Goal: Contribute content: Contribute content

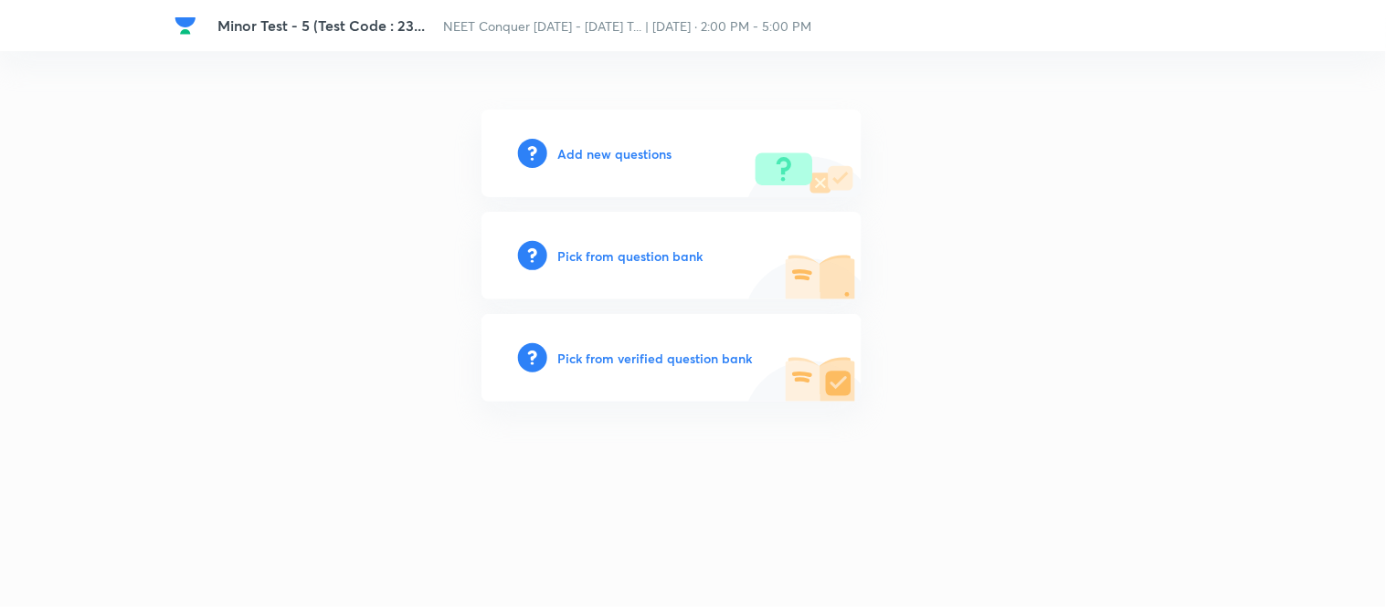
click at [597, 140] on div "Add new questions" at bounding box center [671, 154] width 380 height 88
click at [599, 147] on h6 "Add new questions" at bounding box center [615, 153] width 114 height 19
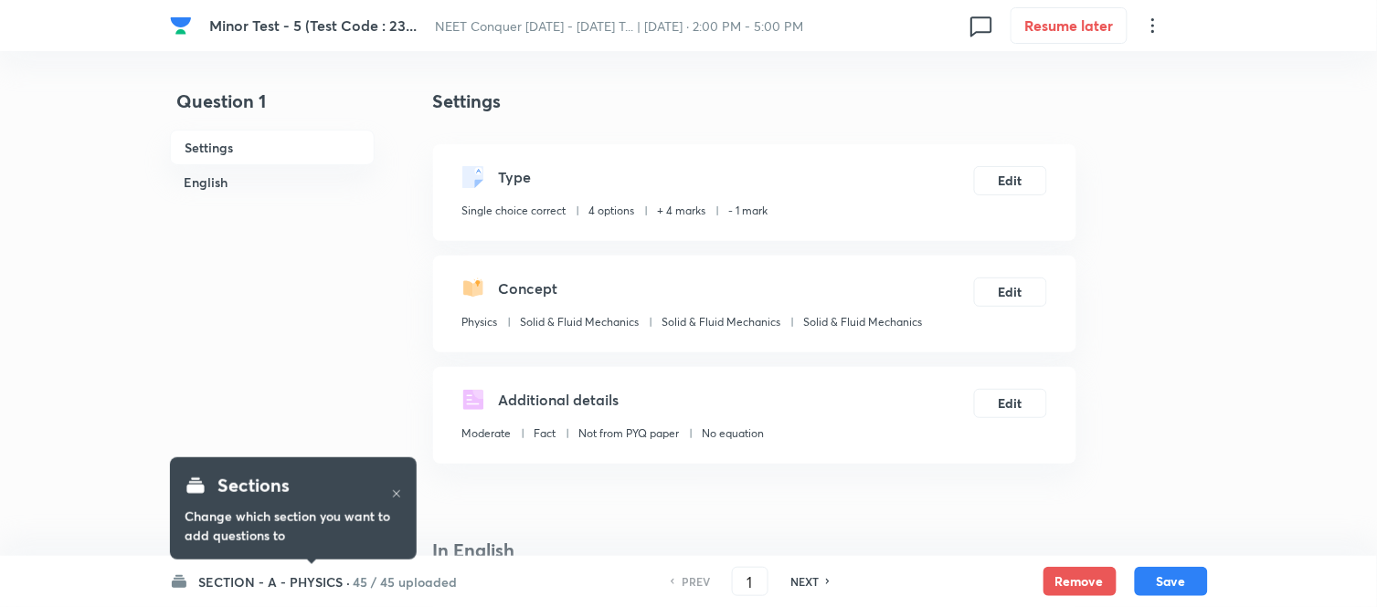
click at [808, 581] on h6 "NEXT" at bounding box center [804, 582] width 28 height 16
type input "2"
checkbox input "true"
click at [808, 581] on h6 "NEXT" at bounding box center [804, 582] width 28 height 16
type input "3"
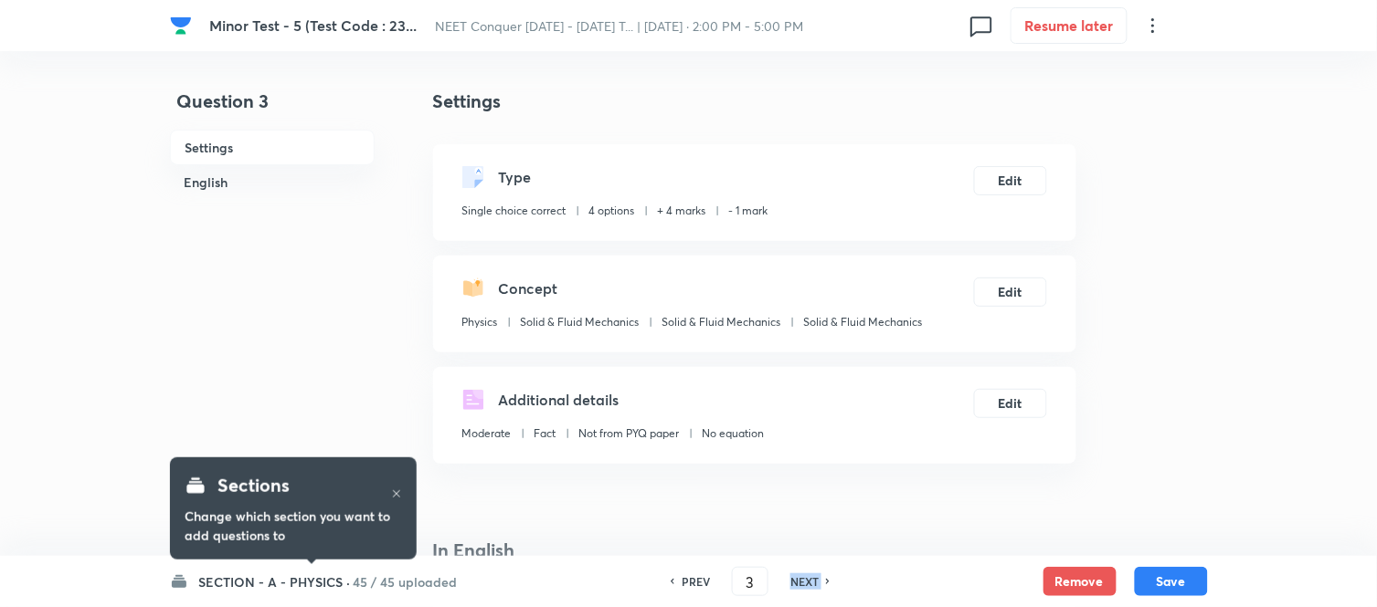
click at [808, 581] on h6 "NEXT" at bounding box center [804, 582] width 28 height 16
checkbox input "false"
type input "4"
click at [808, 581] on h6 "NEXT" at bounding box center [804, 582] width 28 height 16
checkbox input "false"
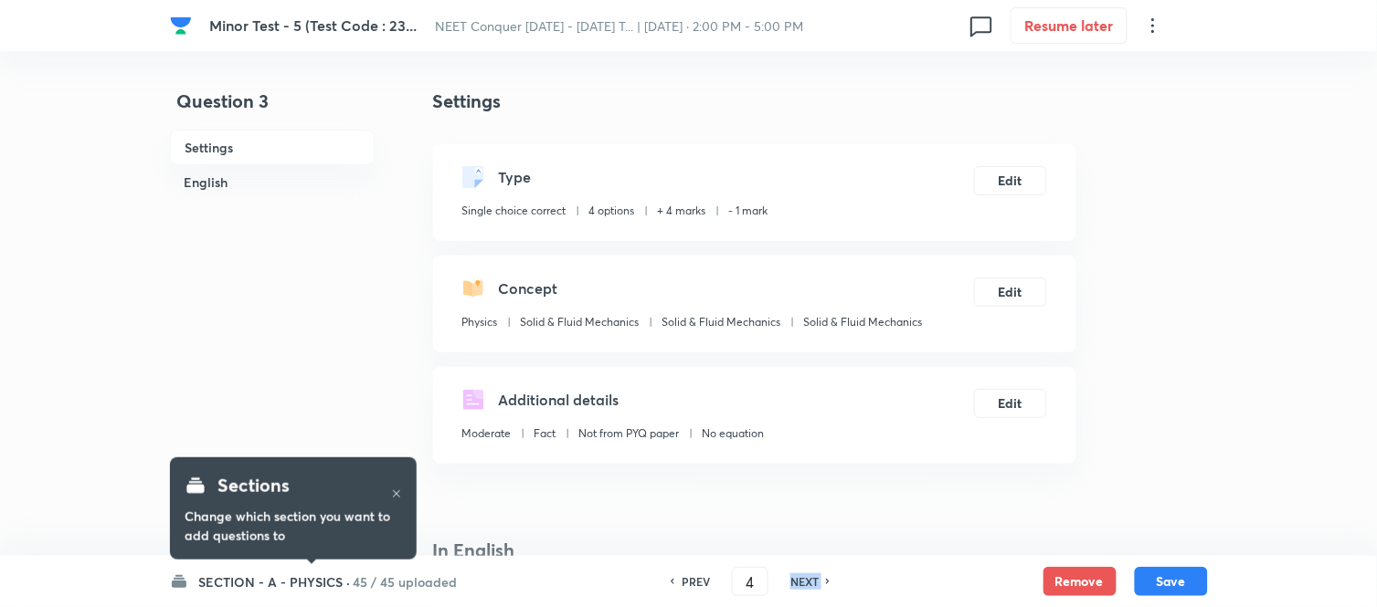
type input "5"
click at [808, 581] on h6 "NEXT" at bounding box center [804, 582] width 28 height 16
checkbox input "false"
type input "6"
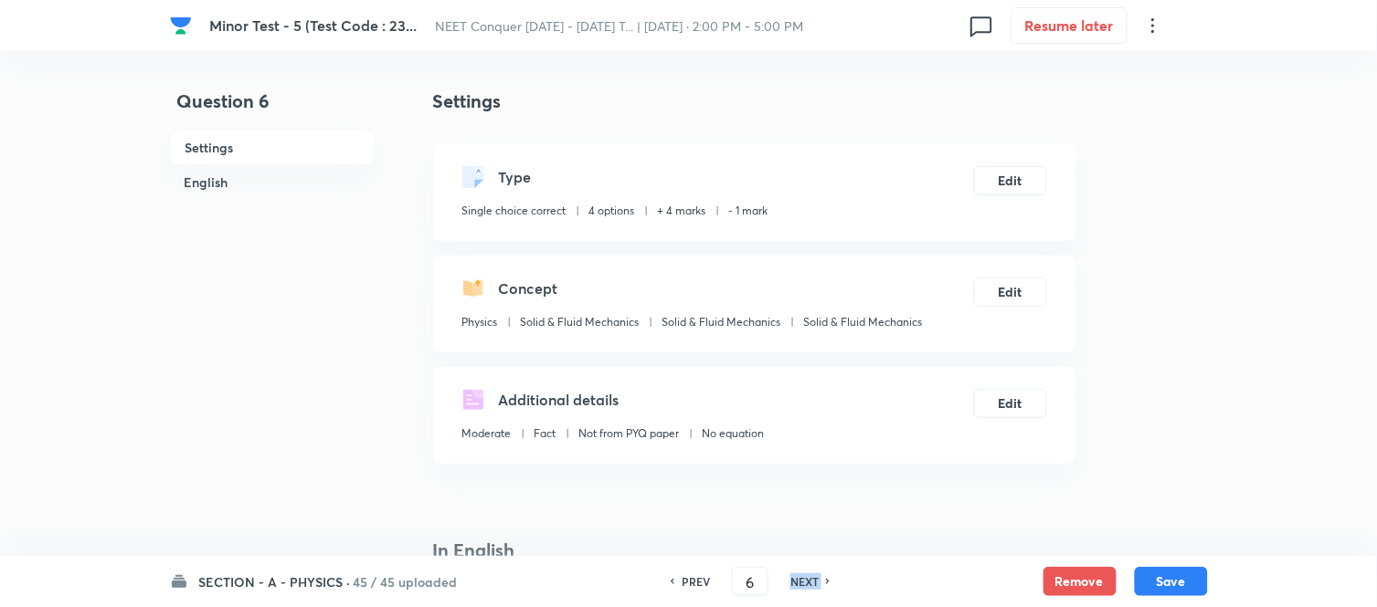
click at [808, 581] on h6 "NEXT" at bounding box center [804, 582] width 28 height 16
checkbox input "false"
type input "7"
click at [808, 581] on h6 "NEXT" at bounding box center [804, 582] width 28 height 16
checkbox input "false"
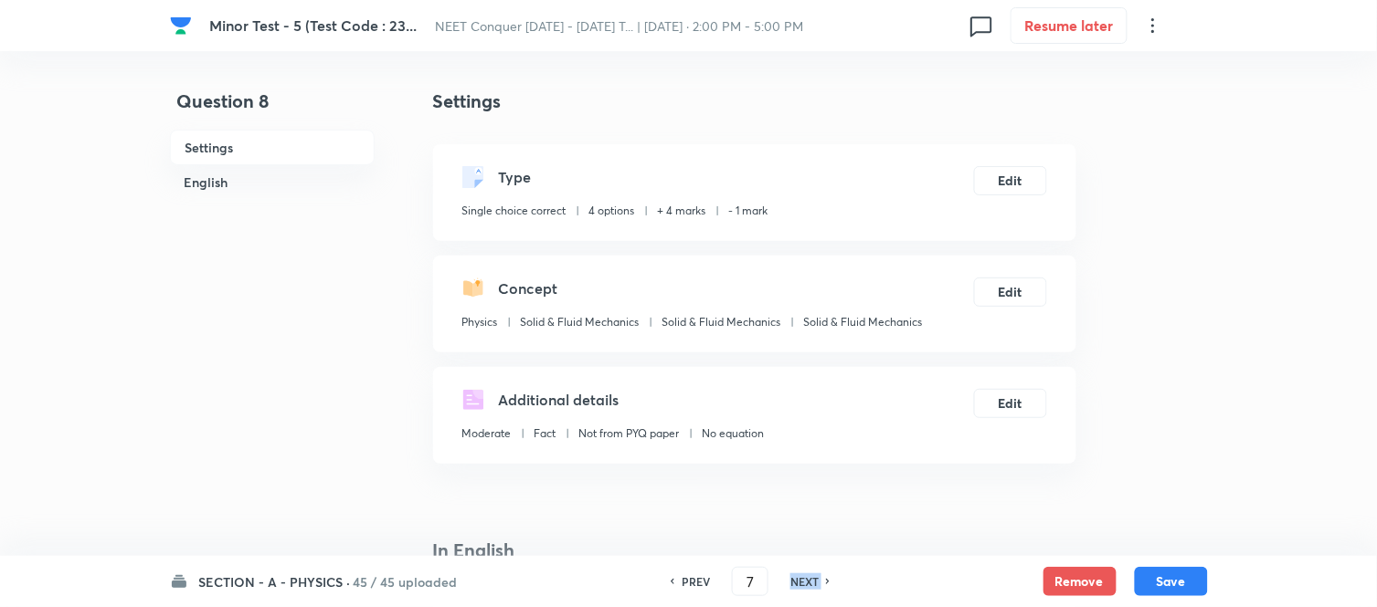
type input "8"
click at [808, 581] on h6 "NEXT" at bounding box center [804, 582] width 28 height 16
checkbox input "true"
type input "9"
click at [808, 581] on h6 "NEXT" at bounding box center [804, 582] width 28 height 16
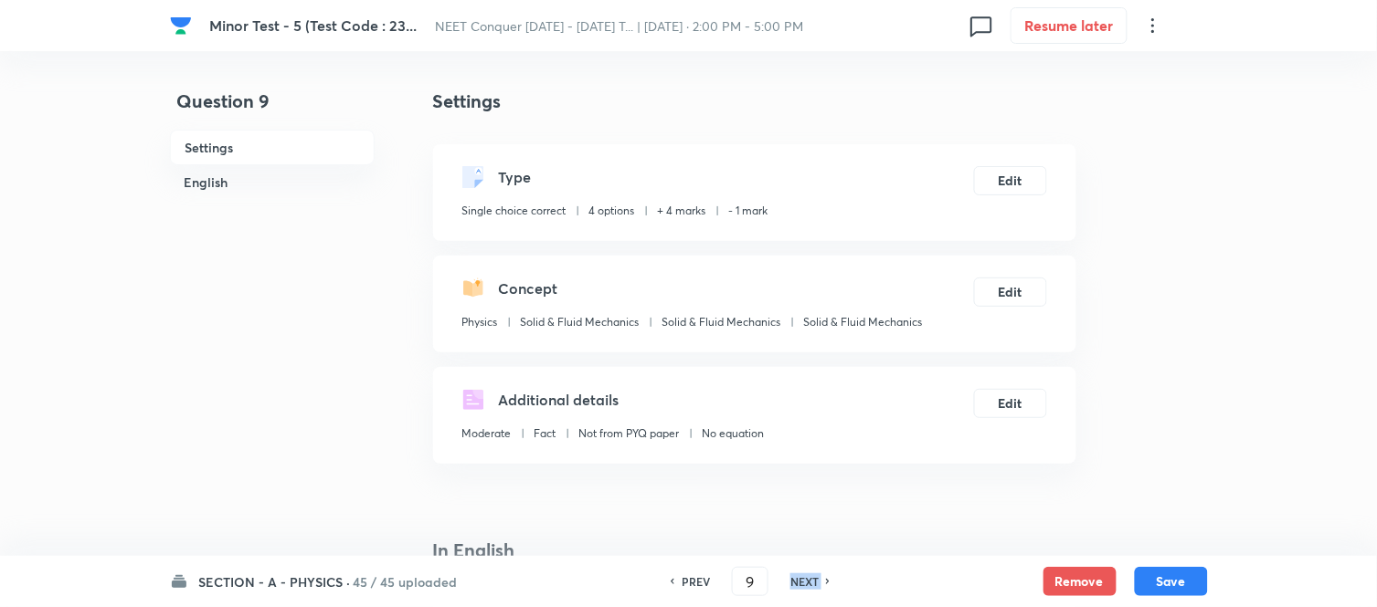
checkbox input "false"
type input "10"
click at [808, 581] on h6 "NEXT" at bounding box center [804, 582] width 28 height 16
checkbox input "false"
type input "11"
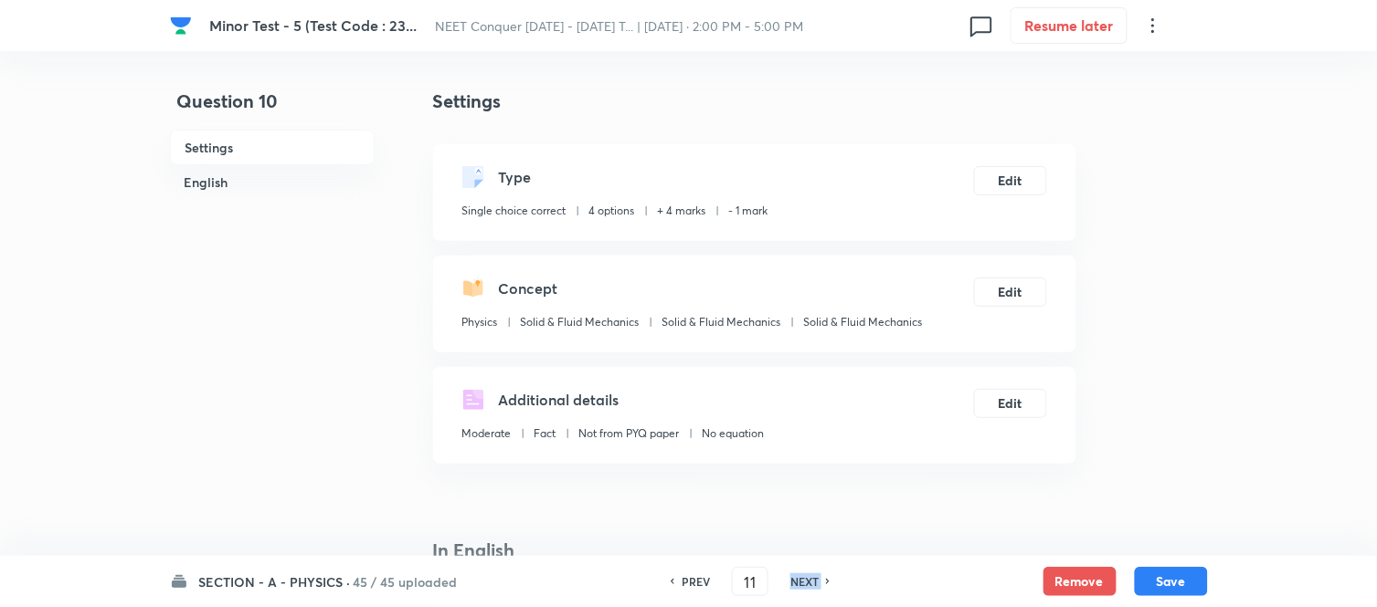
click at [808, 581] on h6 "NEXT" at bounding box center [804, 582] width 28 height 16
checkbox input "false"
checkbox input "true"
type input "12"
click at [808, 581] on h6 "NEXT" at bounding box center [804, 582] width 28 height 16
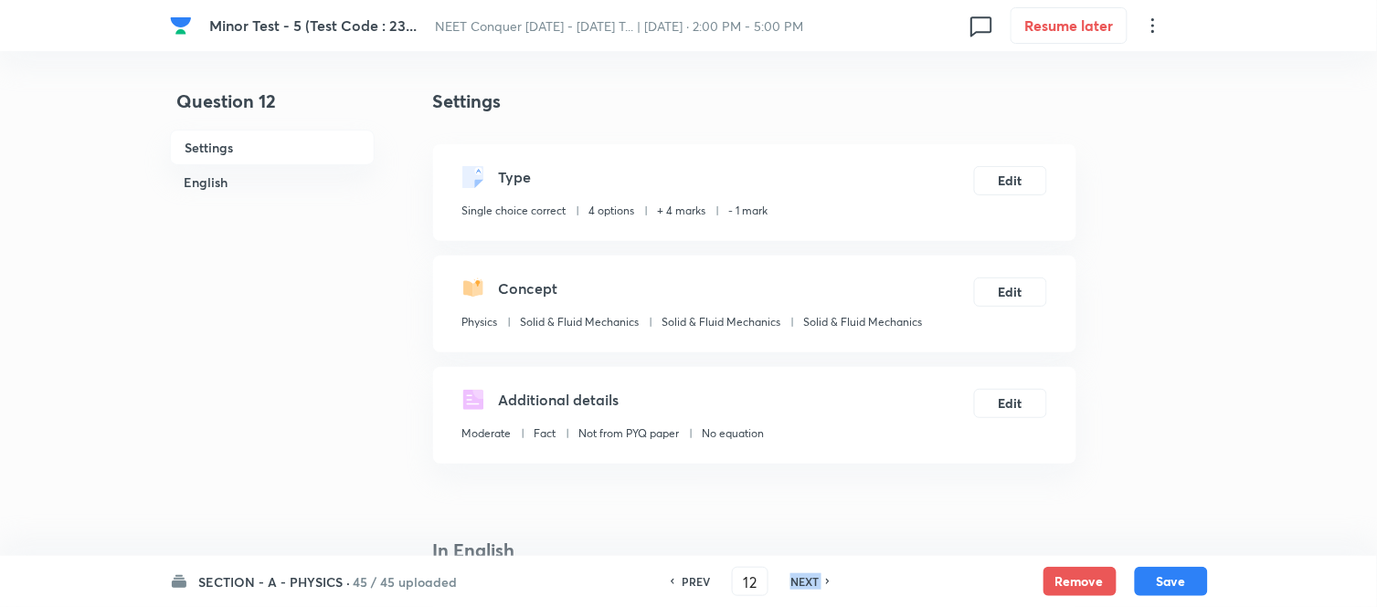
checkbox input "true"
type input "13"
click at [808, 581] on h6 "NEXT" at bounding box center [804, 582] width 28 height 16
checkbox input "true"
type input "14"
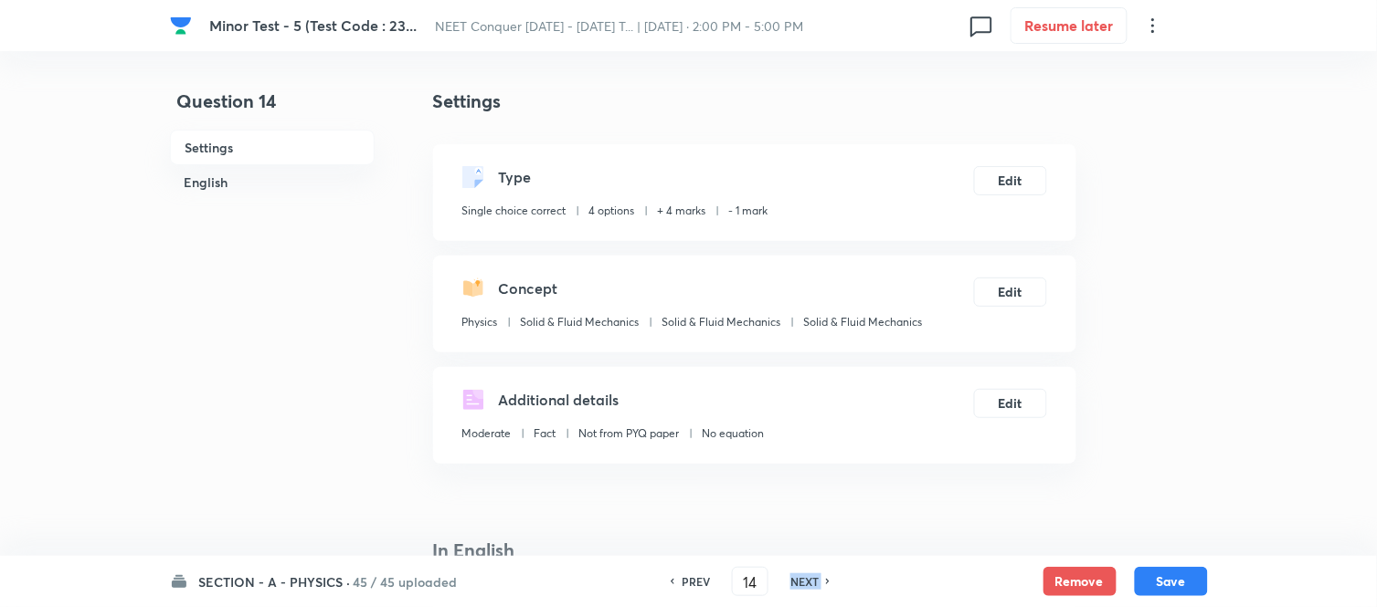
click at [808, 581] on h6 "NEXT" at bounding box center [804, 582] width 28 height 16
checkbox input "true"
type input "15"
click at [808, 581] on h6 "NEXT" at bounding box center [804, 582] width 28 height 16
checkbox input "false"
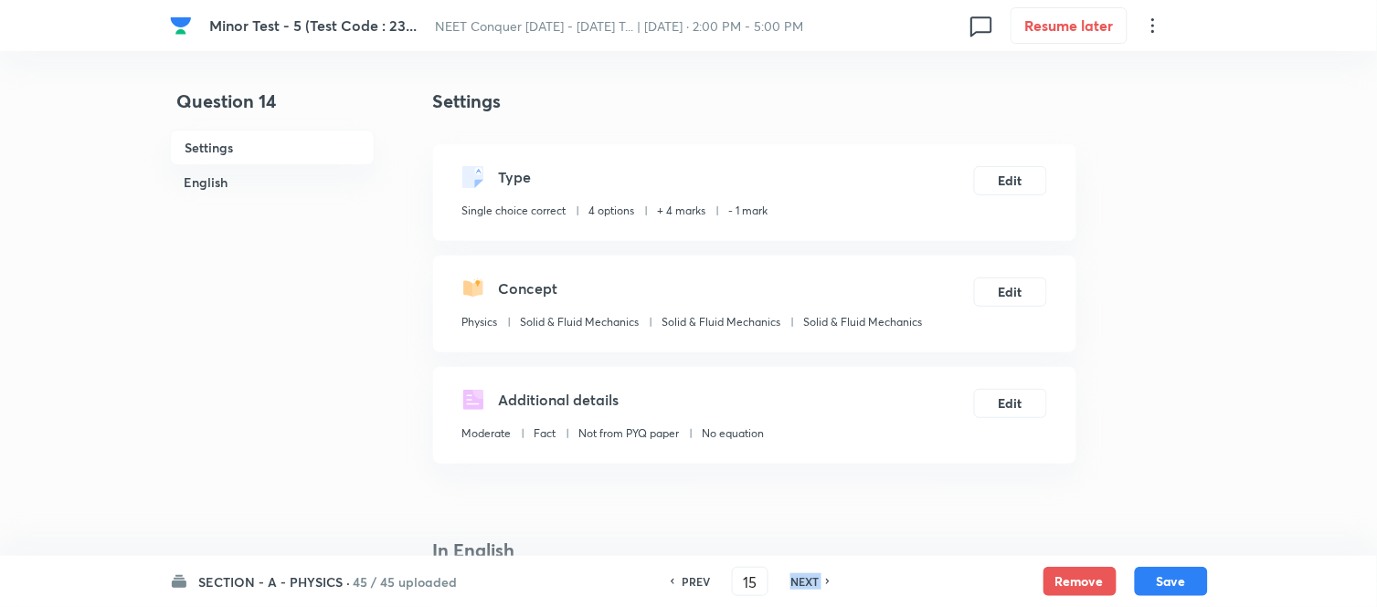
type input "16"
checkbox input "true"
click at [808, 581] on h6 "NEXT" at bounding box center [804, 582] width 28 height 16
checkbox input "true"
checkbox input "false"
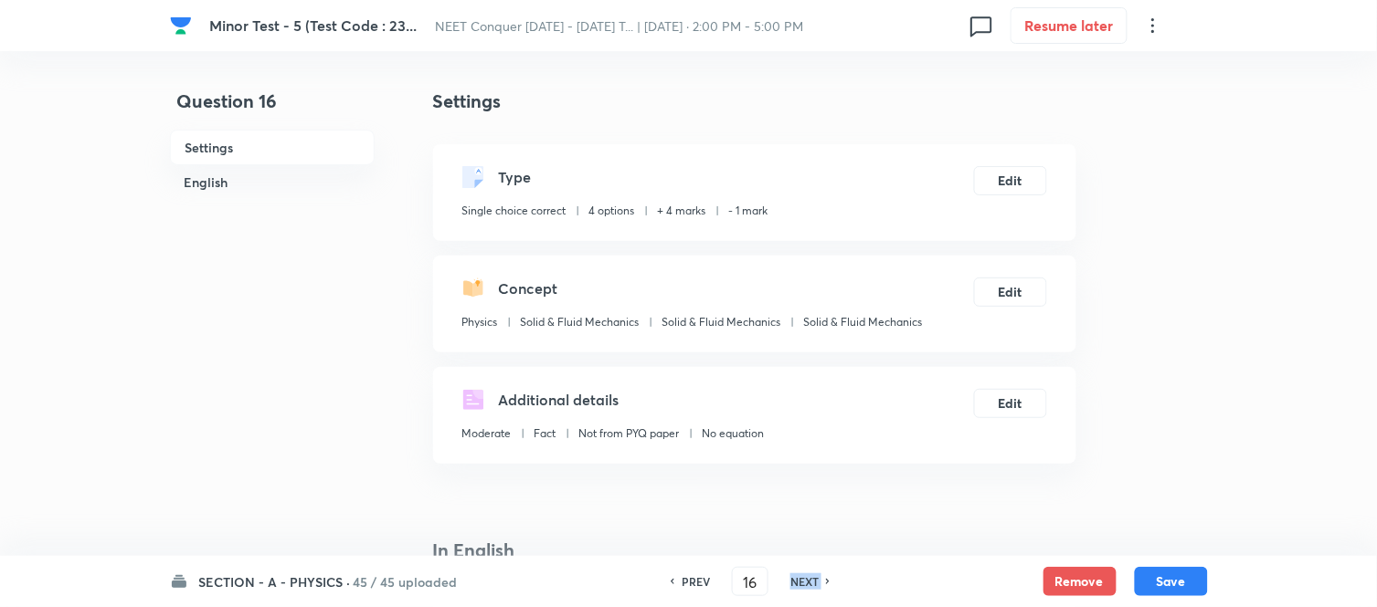
type input "17"
click at [808, 581] on h6 "NEXT" at bounding box center [804, 582] width 28 height 16
checkbox input "false"
checkbox input "true"
type input "18"
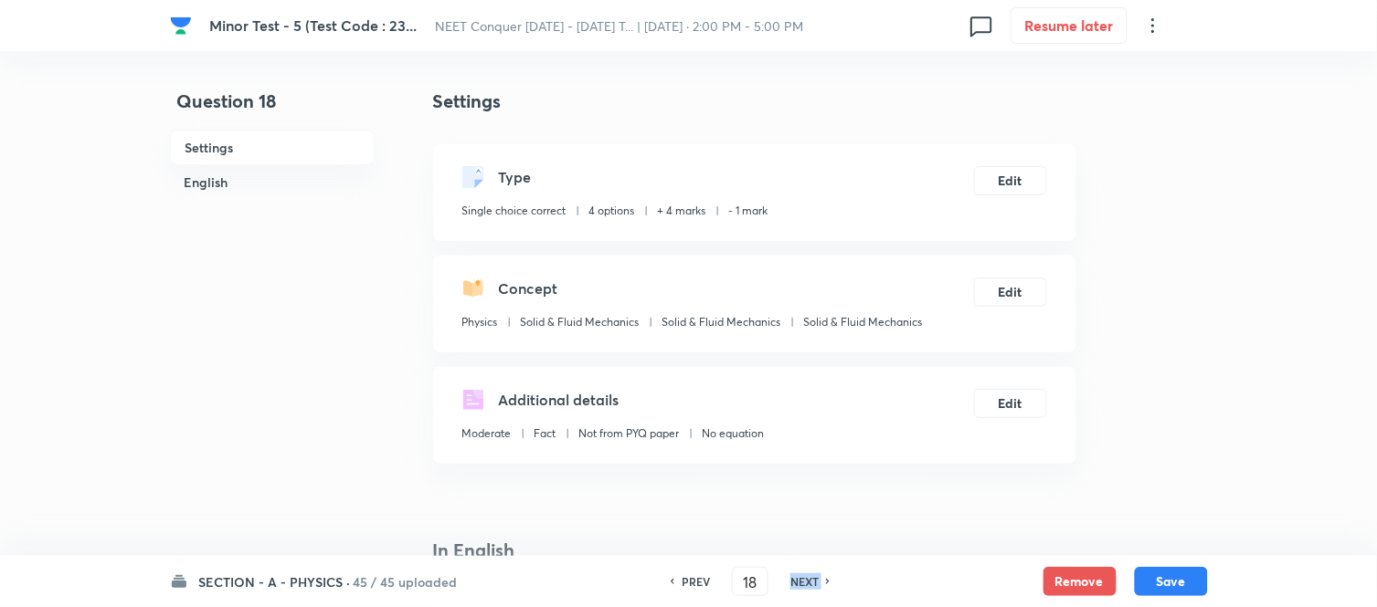
click at [808, 581] on h6 "NEXT" at bounding box center [804, 582] width 28 height 16
checkbox input "true"
type input "19"
click at [808, 581] on h6 "NEXT" at bounding box center [804, 582] width 28 height 16
checkbox input "false"
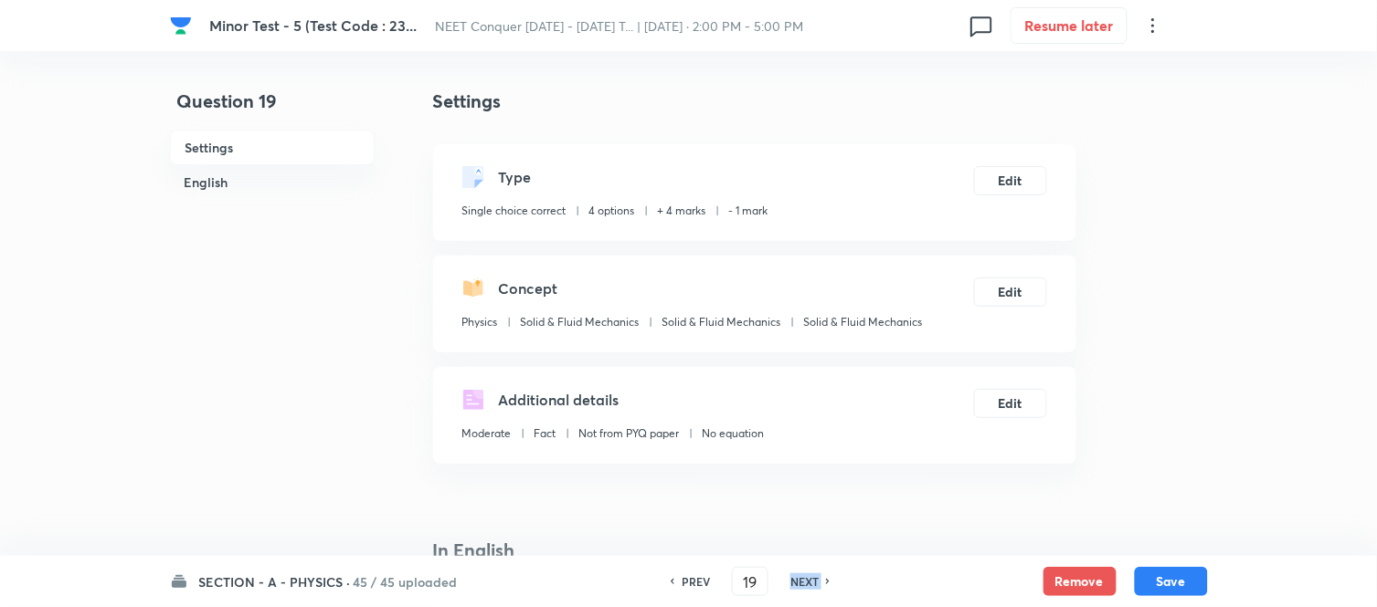
type input "20"
click at [808, 581] on h6 "NEXT" at bounding box center [804, 582] width 28 height 16
checkbox input "true"
type input "21"
click at [808, 581] on h6 "NEXT" at bounding box center [804, 582] width 28 height 16
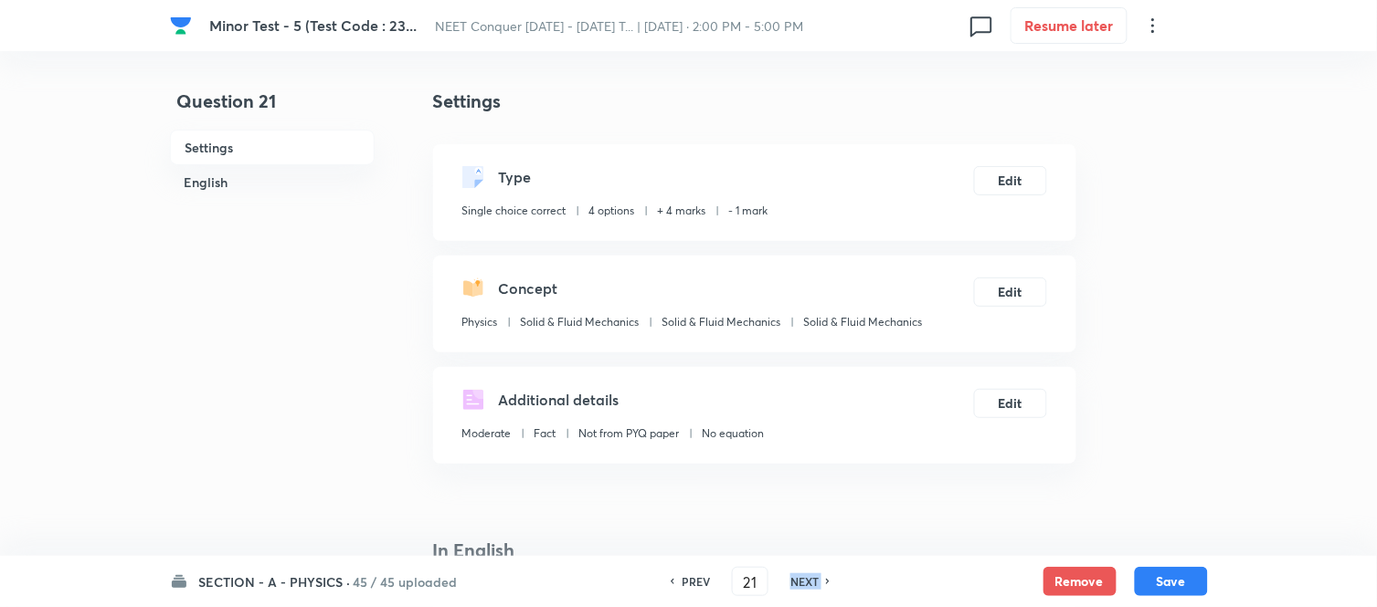
checkbox input "false"
type input "22"
click at [808, 581] on h6 "NEXT" at bounding box center [804, 582] width 28 height 16
checkbox input "true"
type input "23"
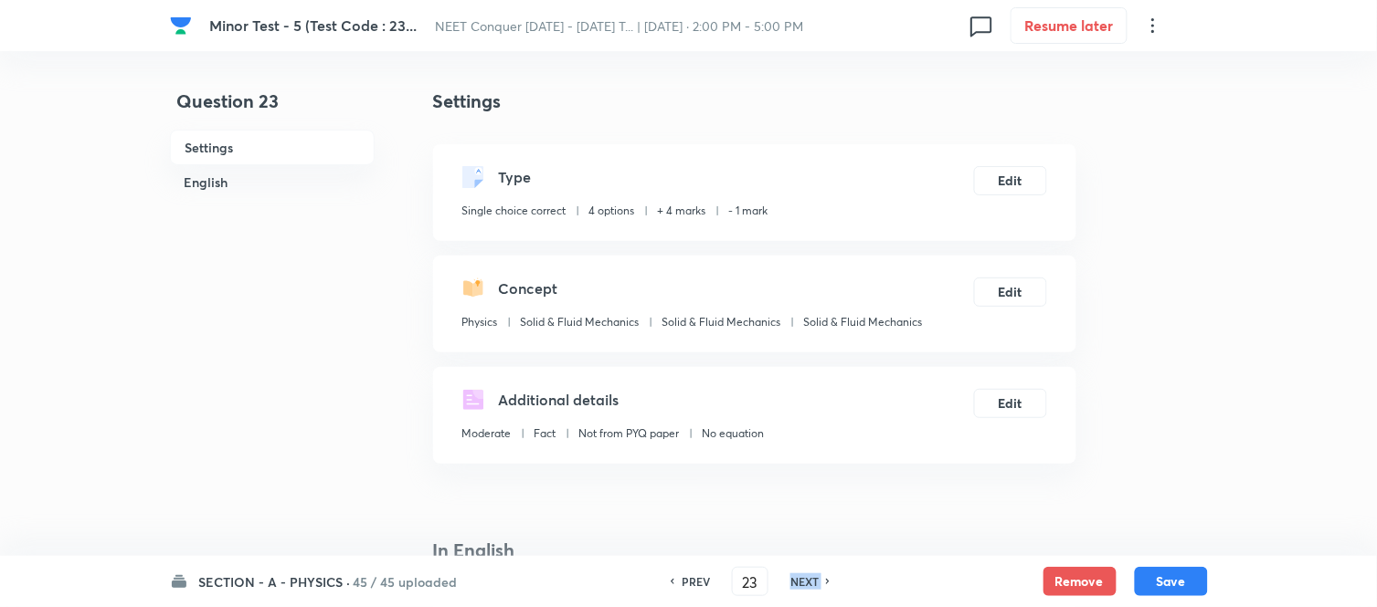
click at [808, 581] on h6 "NEXT" at bounding box center [804, 582] width 28 height 16
checkbox input "true"
checkbox input "false"
type input "24"
click at [808, 581] on h6 "NEXT" at bounding box center [804, 582] width 28 height 16
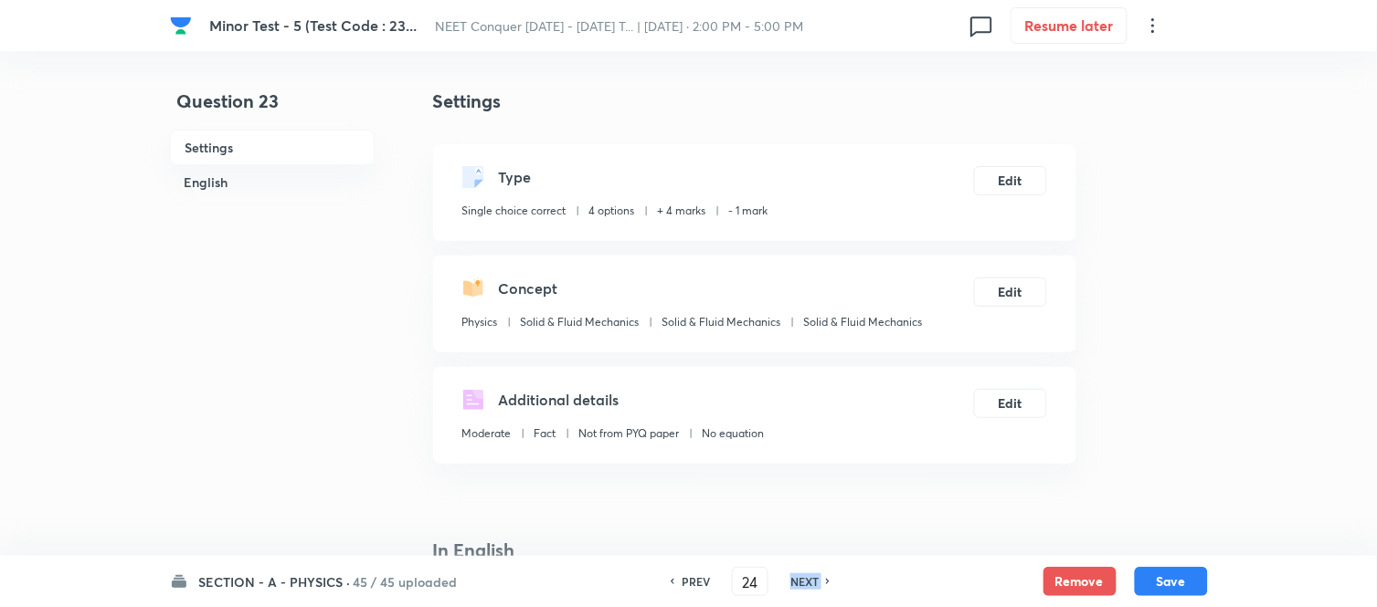
checkbox input "true"
checkbox input "false"
type input "25"
click at [808, 581] on h6 "NEXT" at bounding box center [804, 582] width 28 height 16
checkbox input "false"
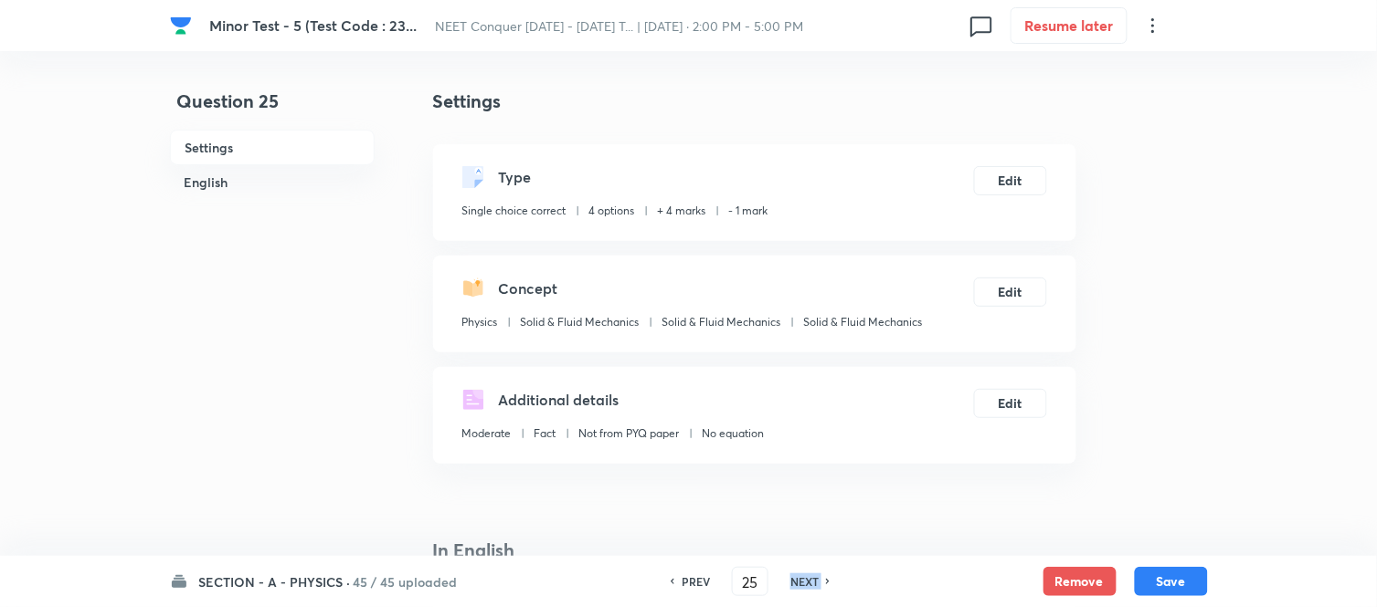
checkbox input "true"
type input "26"
click at [808, 581] on h6 "NEXT" at bounding box center [804, 582] width 28 height 16
checkbox input "true"
type input "27"
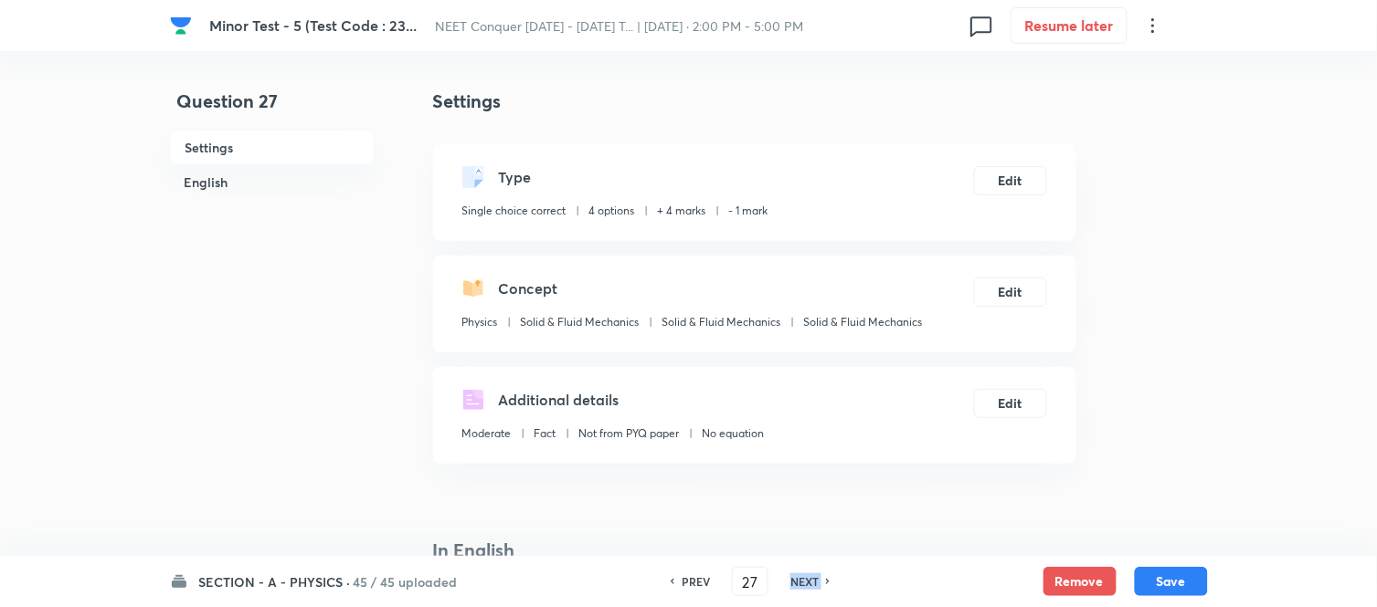
click at [808, 581] on h6 "NEXT" at bounding box center [804, 582] width 28 height 16
checkbox input "true"
type input "28"
click at [808, 581] on h6 "NEXT" at bounding box center [804, 582] width 28 height 16
checkbox input "true"
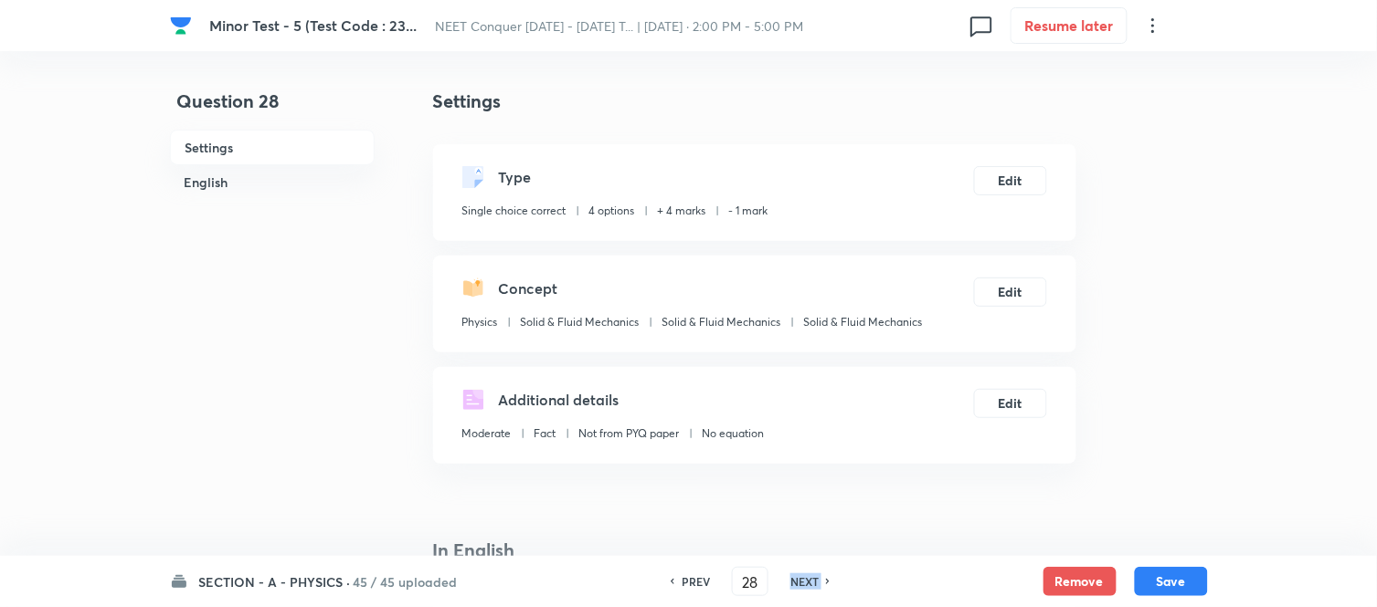
checkbox input "false"
type input "29"
click at [808, 581] on h6 "NEXT" at bounding box center [804, 582] width 28 height 16
checkbox input "false"
type input "30"
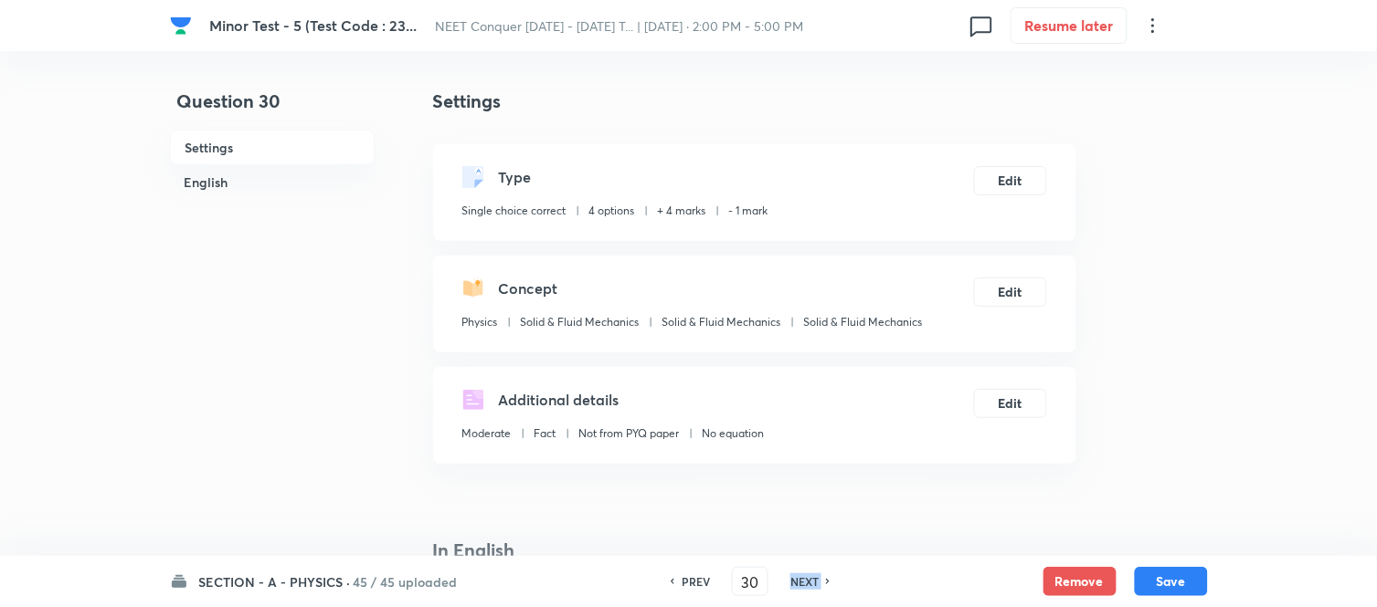
click at [808, 581] on h6 "NEXT" at bounding box center [804, 582] width 28 height 16
checkbox input "false"
type input "31"
checkbox input "true"
click at [808, 581] on h6 "NEXT" at bounding box center [804, 582] width 28 height 16
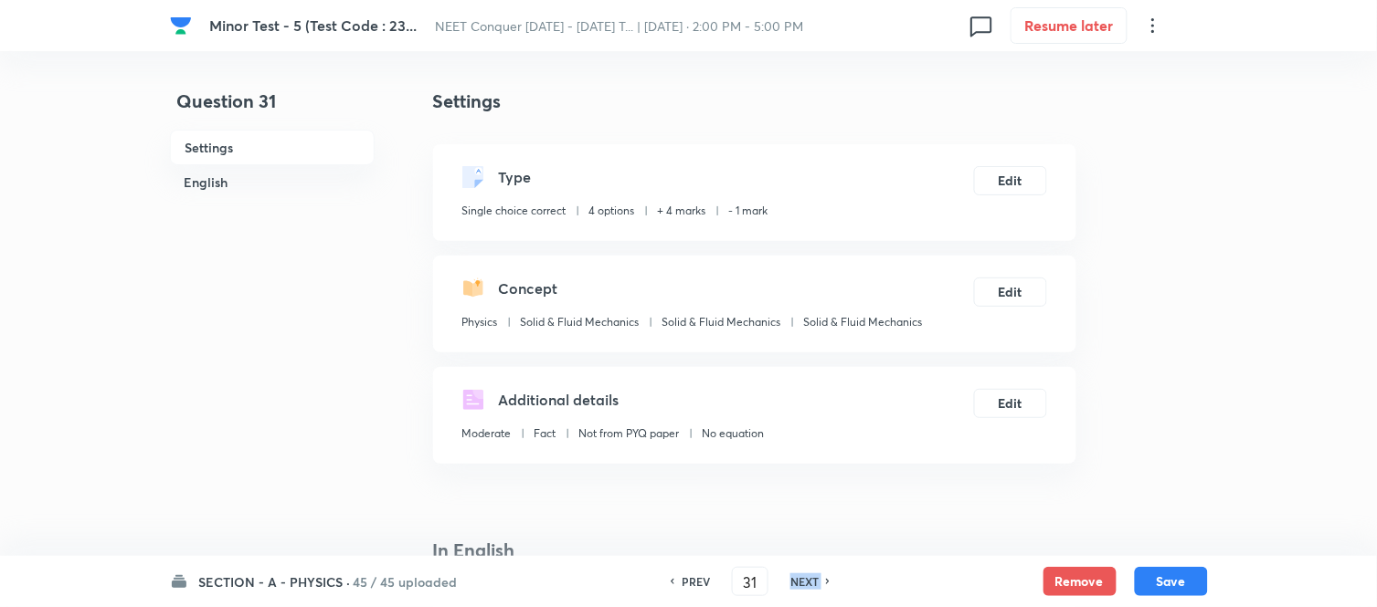
checkbox input "true"
checkbox input "false"
type input "32"
click at [808, 581] on h6 "NEXT" at bounding box center [804, 582] width 28 height 16
checkbox input "false"
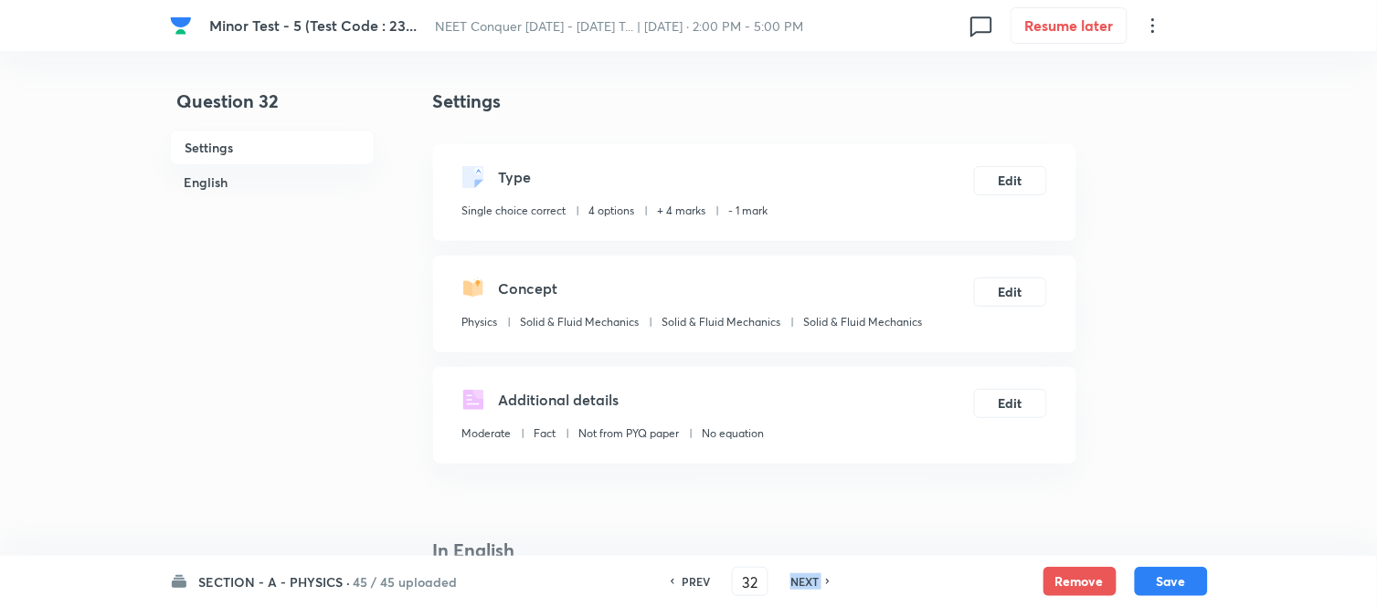
type input "33"
click at [808, 581] on h6 "NEXT" at bounding box center [804, 582] width 28 height 16
checkbox input "true"
type input "34"
click at [808, 581] on h6 "NEXT" at bounding box center [804, 582] width 28 height 16
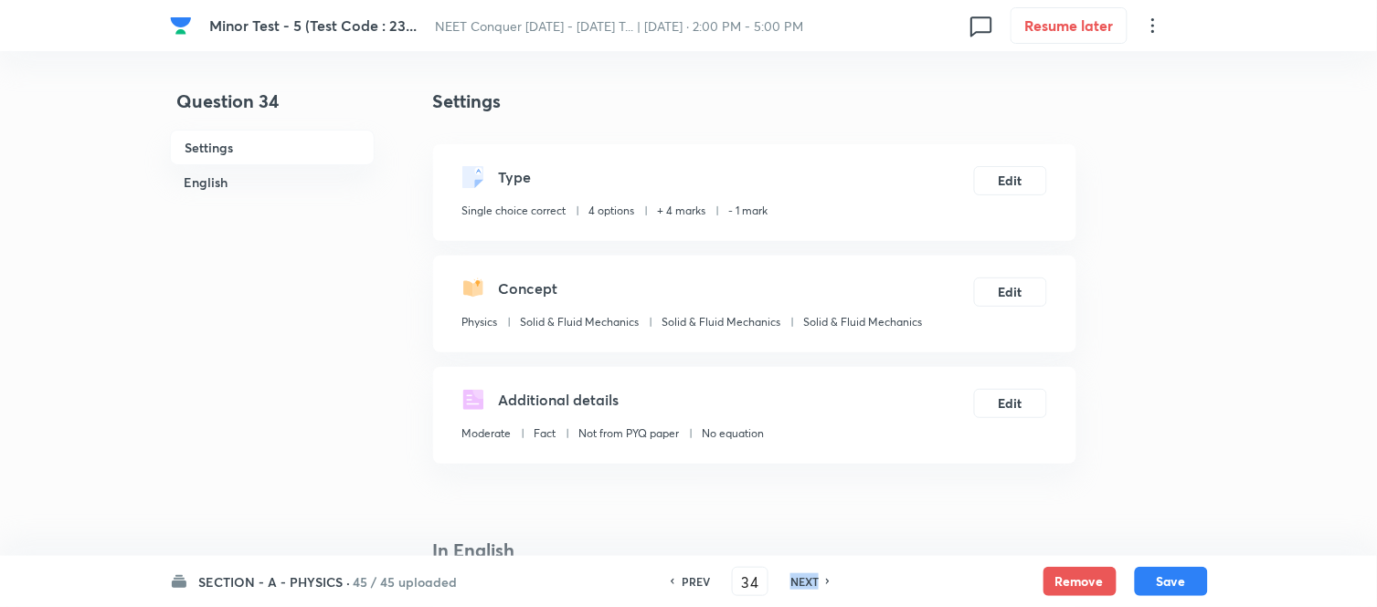
checkbox input "false"
checkbox input "true"
type input "35"
click at [808, 581] on h6 "NEXT" at bounding box center [804, 582] width 28 height 16
checkbox input "true"
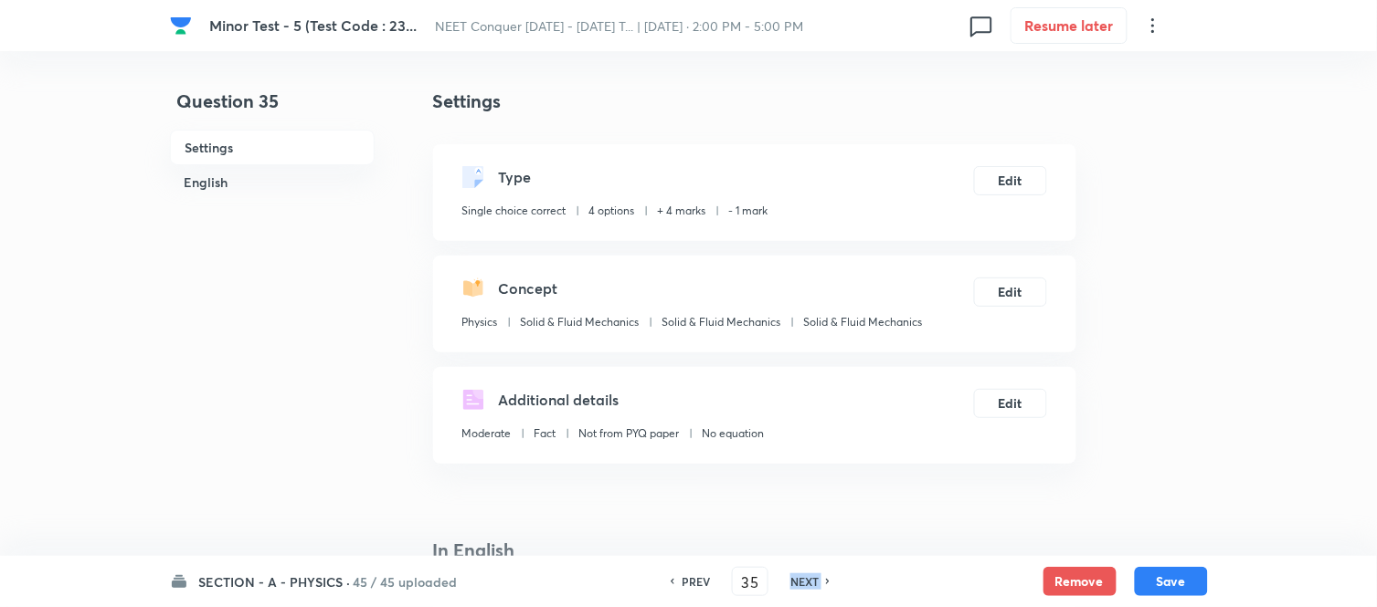
checkbox input "false"
type input "36"
click at [808, 581] on h6 "NEXT" at bounding box center [804, 582] width 28 height 16
checkbox input "true"
checkbox input "false"
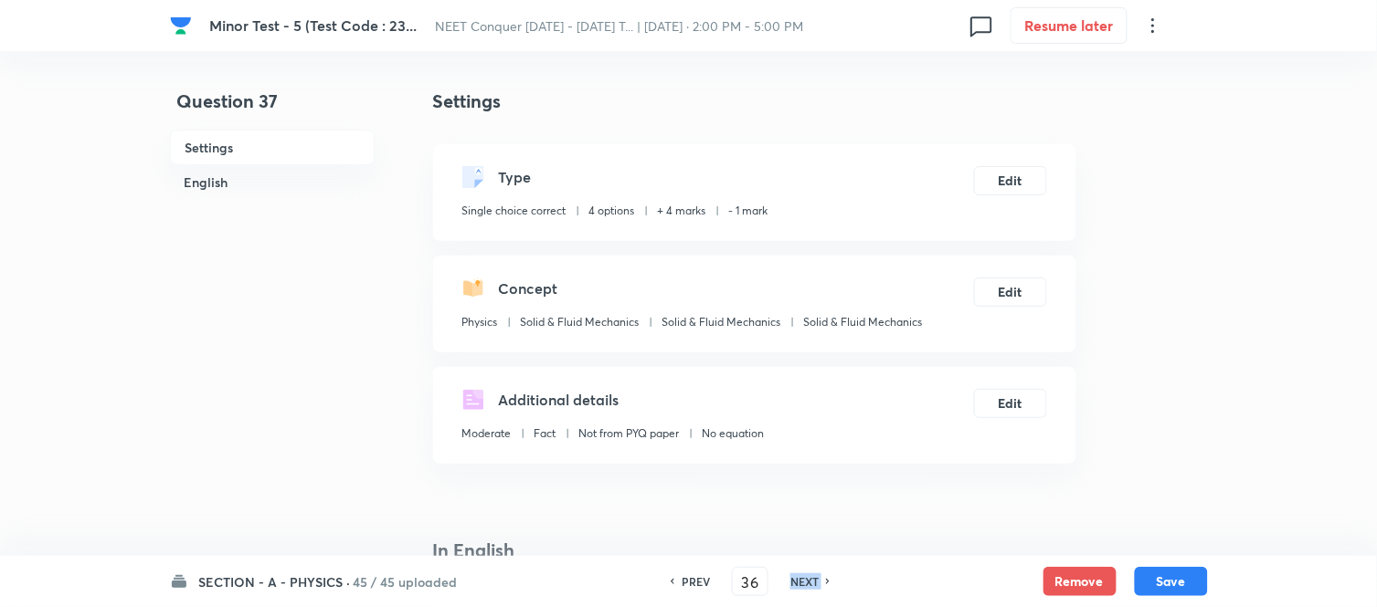
type input "37"
click at [808, 581] on h6 "NEXT" at bounding box center [804, 582] width 28 height 16
checkbox input "false"
type input "38"
click at [808, 581] on h6 "NEXT" at bounding box center [804, 582] width 28 height 16
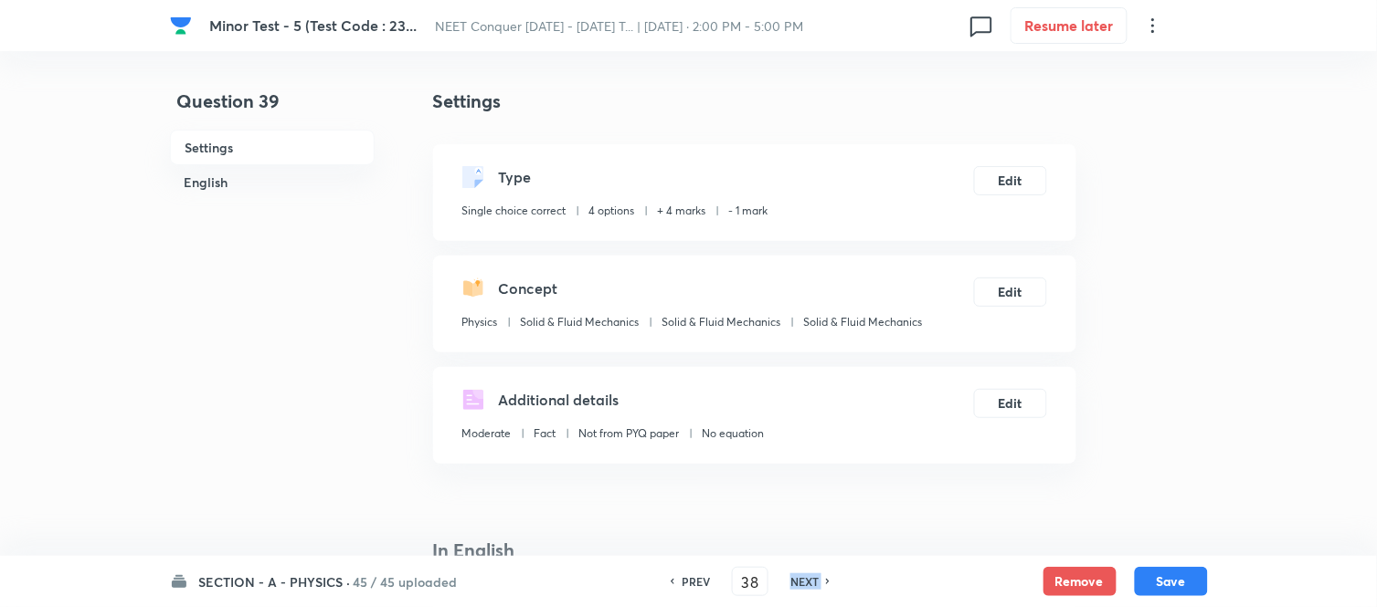
checkbox input "true"
type input "39"
click at [808, 581] on h6 "NEXT" at bounding box center [804, 582] width 28 height 16
checkbox input "false"
type input "40"
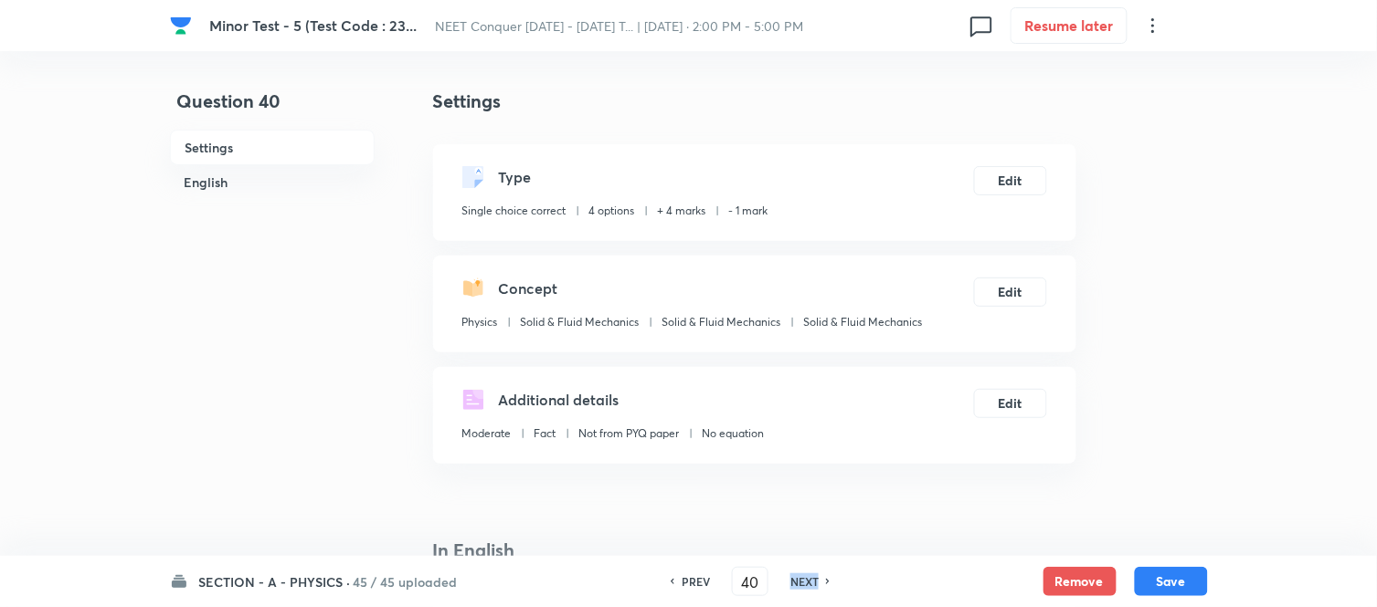
click at [808, 581] on h6 "NEXT" at bounding box center [804, 582] width 28 height 16
checkbox input "true"
type input "41"
click at [808, 581] on h6 "NEXT" at bounding box center [804, 582] width 28 height 16
checkbox input "false"
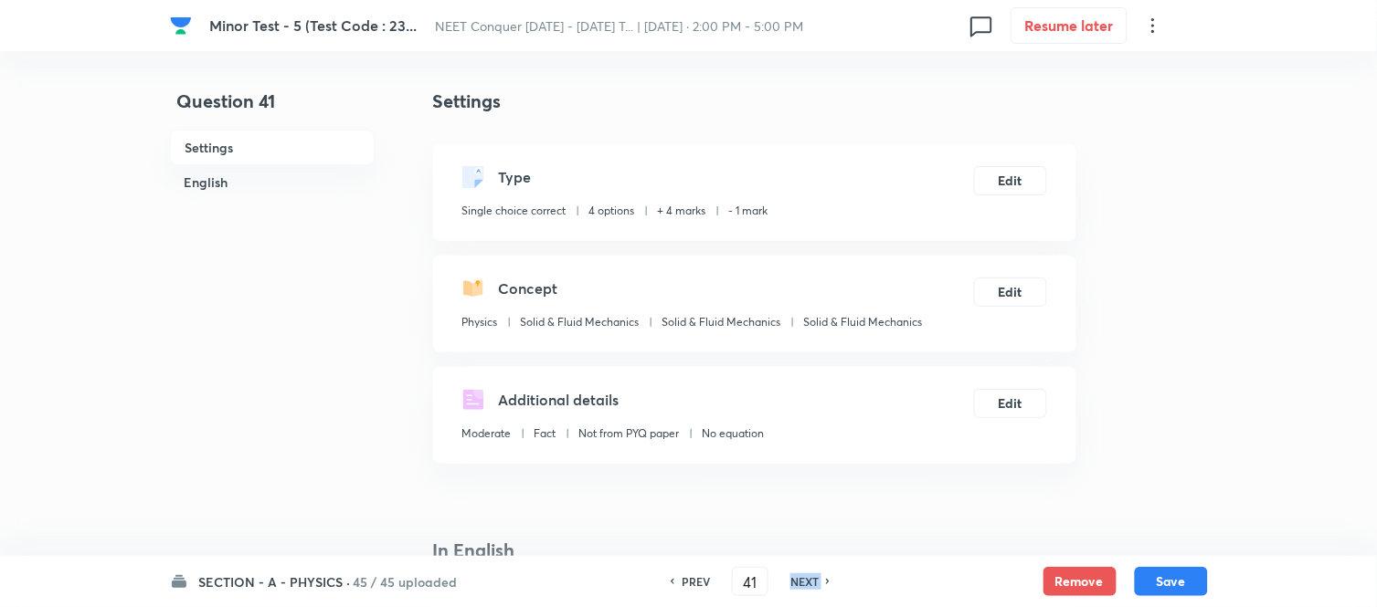
checkbox input "true"
type input "42"
click at [808, 581] on h6 "NEXT" at bounding box center [804, 582] width 28 height 16
checkbox input "true"
checkbox input "false"
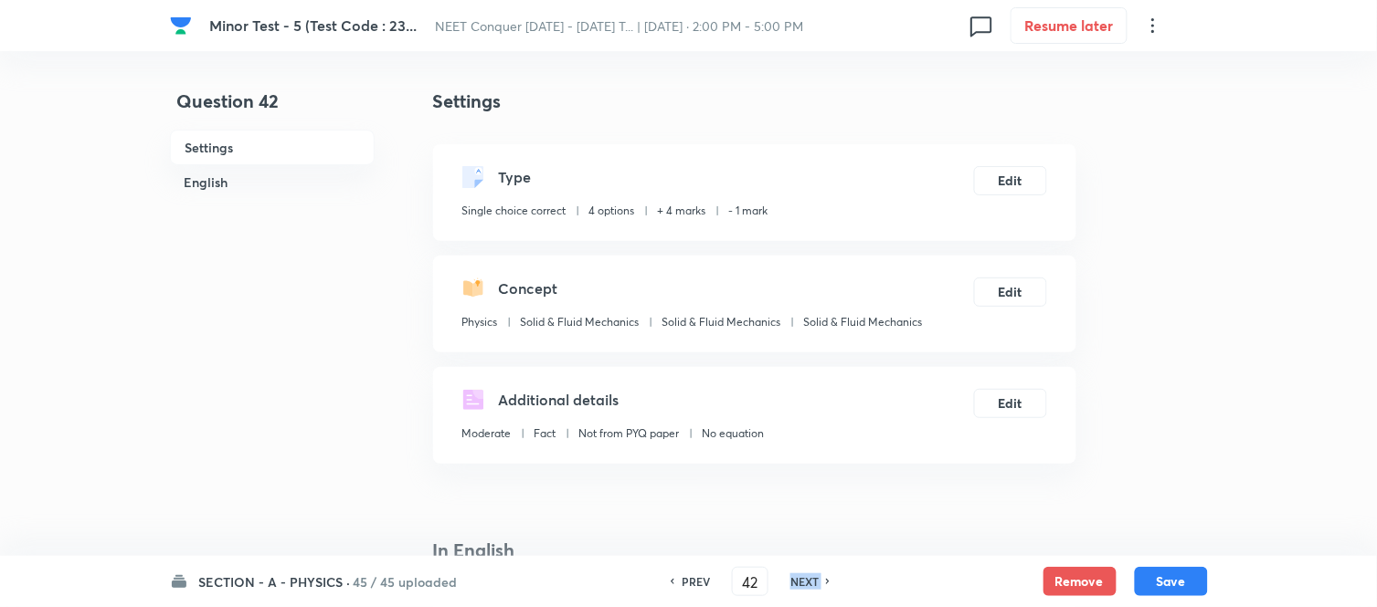
type input "43"
click at [808, 581] on h6 "NEXT" at bounding box center [804, 582] width 28 height 16
checkbox input "true"
type input "44"
click at [808, 581] on h6 "NEXT" at bounding box center [804, 582] width 28 height 16
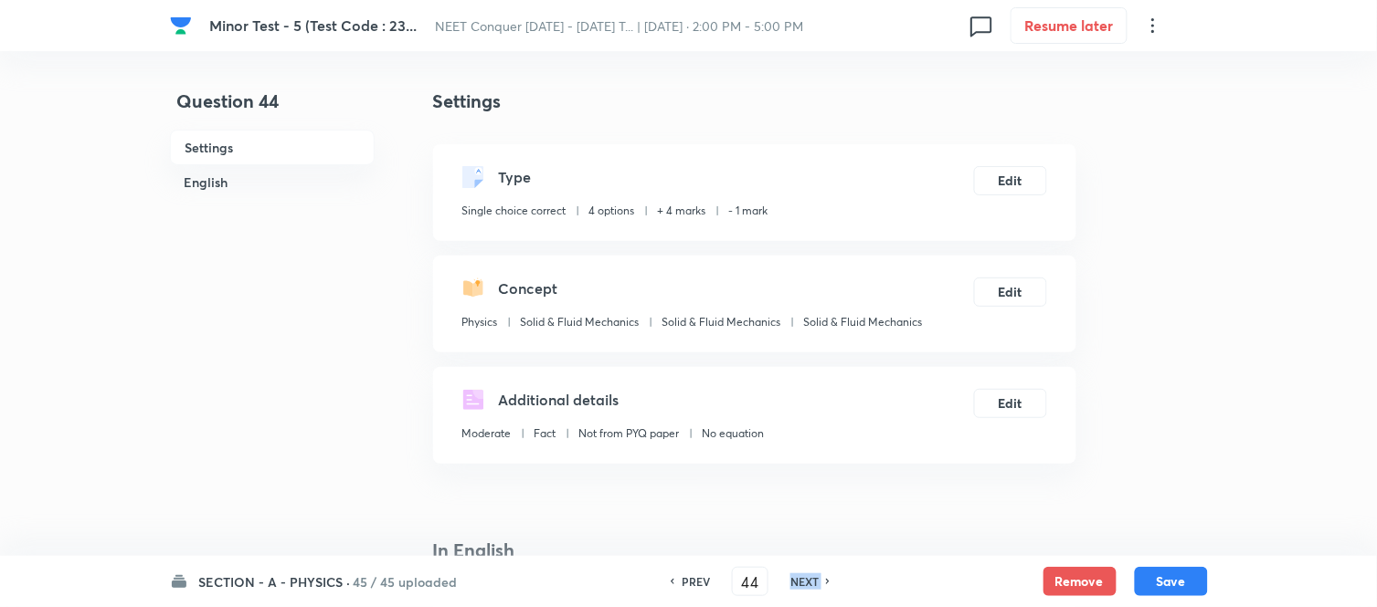
checkbox input "true"
type input "45"
click at [808, 581] on h6 "NEXT" at bounding box center [804, 582] width 28 height 16
checkbox input "false"
type input "46"
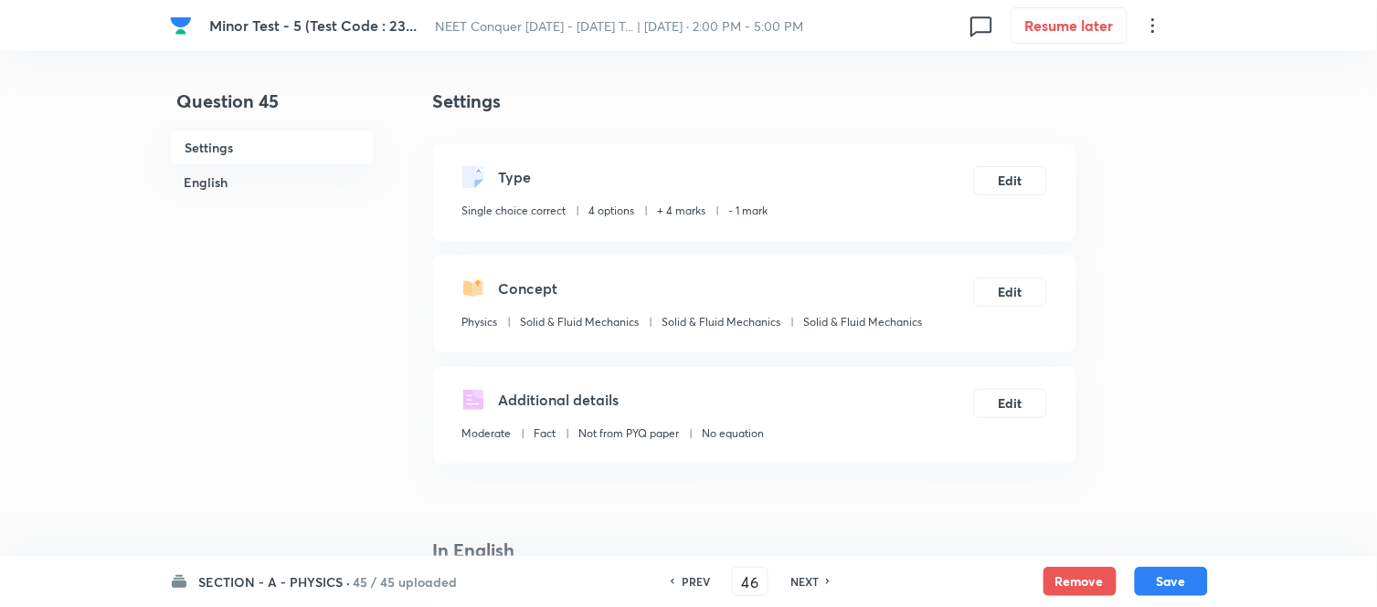
checkbox input "true"
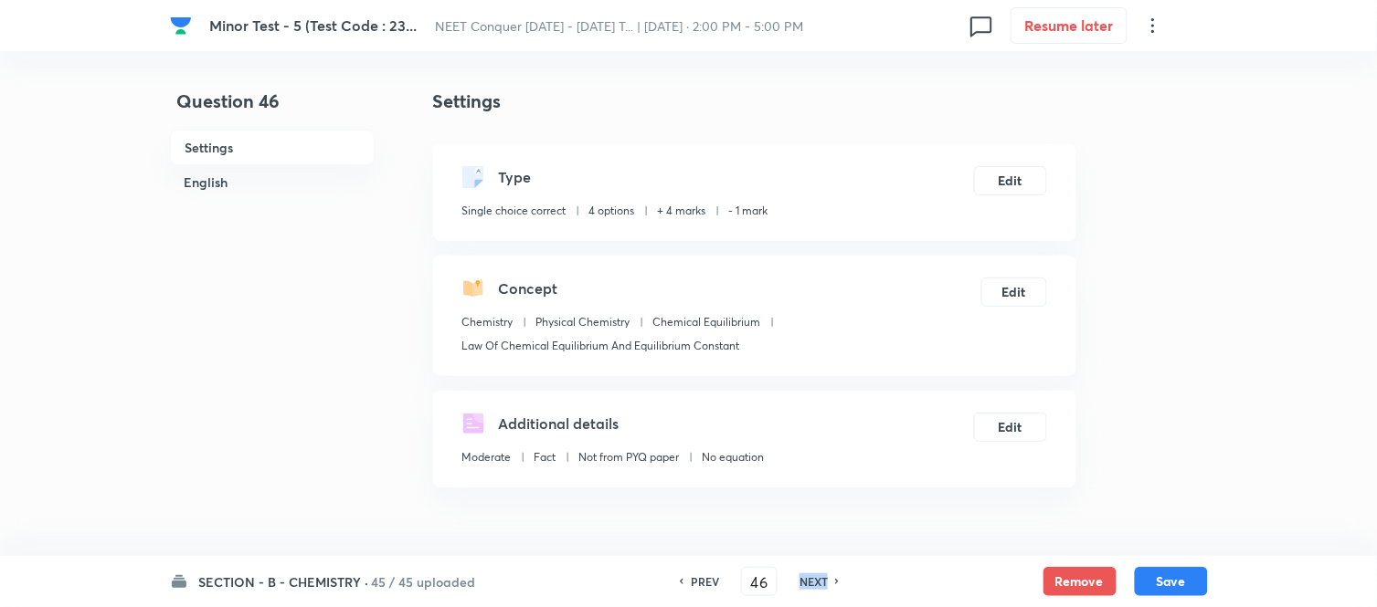
click at [808, 581] on h6 "NEXT" at bounding box center [813, 582] width 28 height 16
checkbox input "true"
checkbox input "false"
type input "47"
click at [808, 581] on h6 "NEXT" at bounding box center [813, 582] width 28 height 16
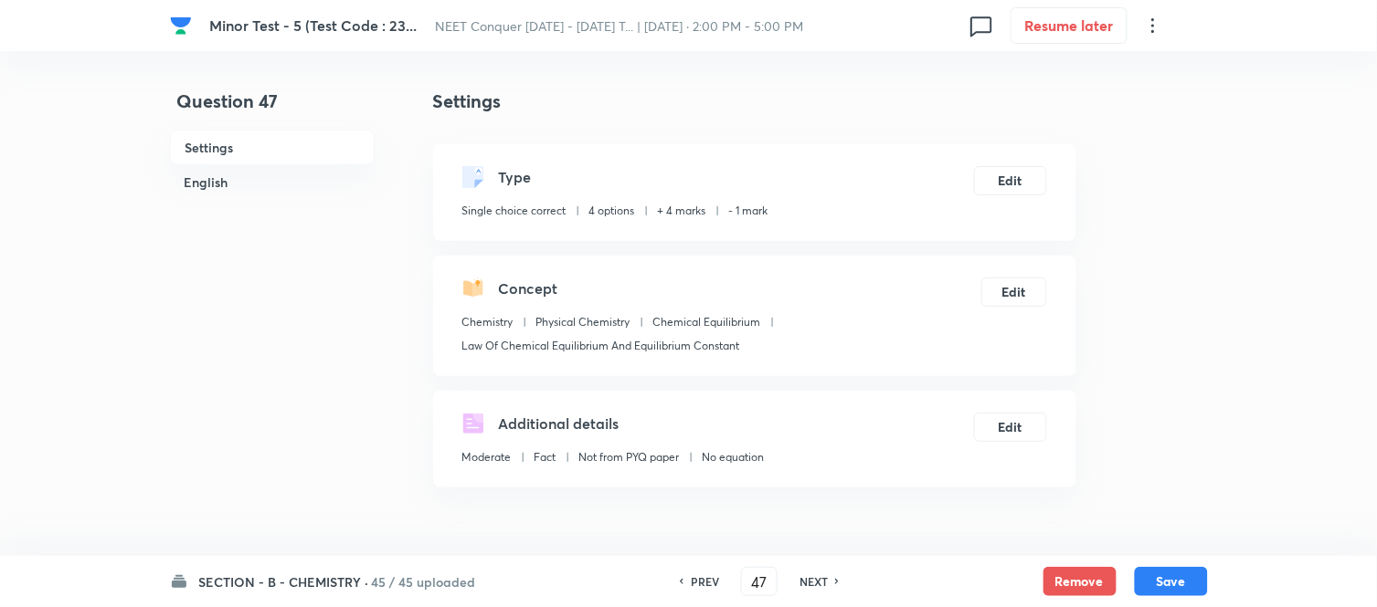
checkbox input "false"
type input "48"
click at [808, 581] on h6 "NEXT" at bounding box center [813, 582] width 28 height 16
checkbox input "false"
checkbox input "true"
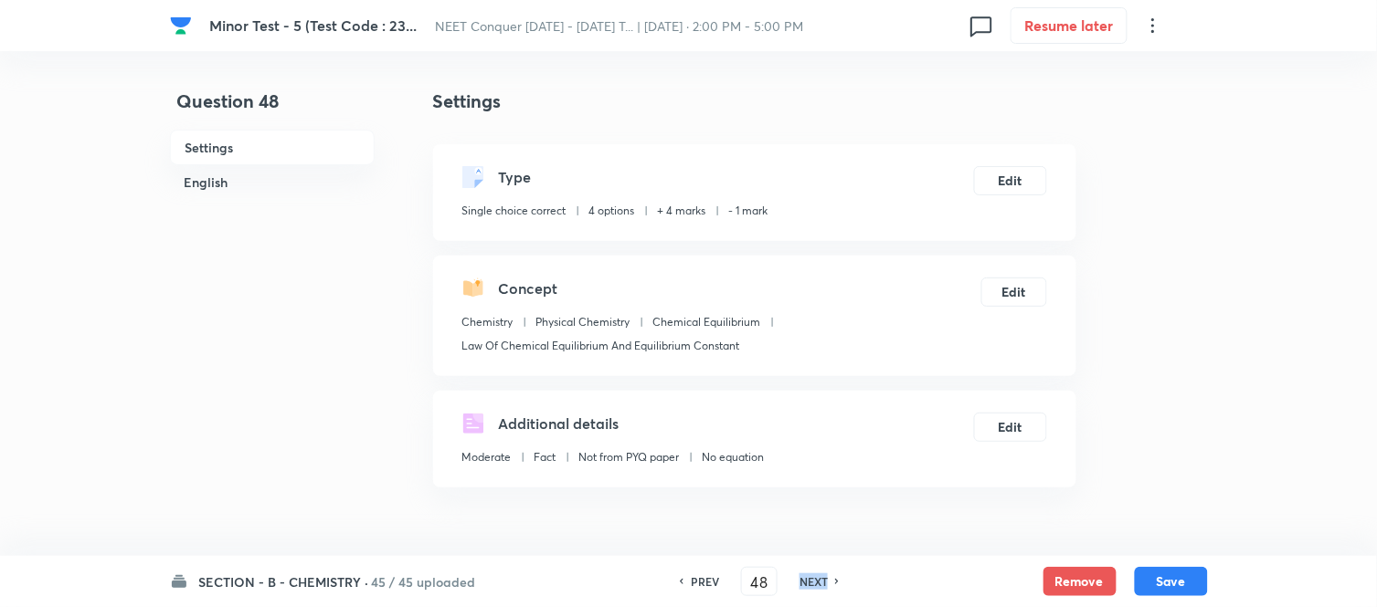
type input "49"
click at [808, 581] on h6 "NEXT" at bounding box center [813, 582] width 28 height 16
checkbox input "true"
checkbox input "false"
type input "50"
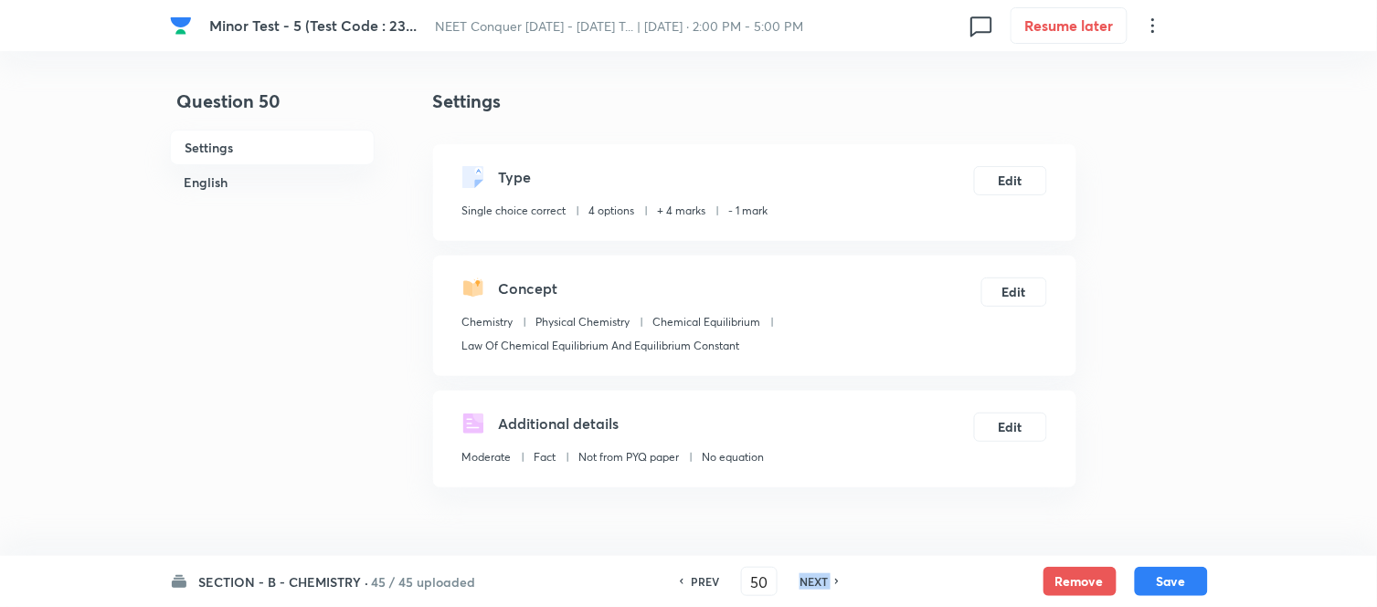
click at [808, 581] on h6 "NEXT" at bounding box center [813, 582] width 28 height 16
checkbox input "false"
checkbox input "true"
type input "51"
click at [808, 581] on h6 "NEXT" at bounding box center [813, 582] width 28 height 16
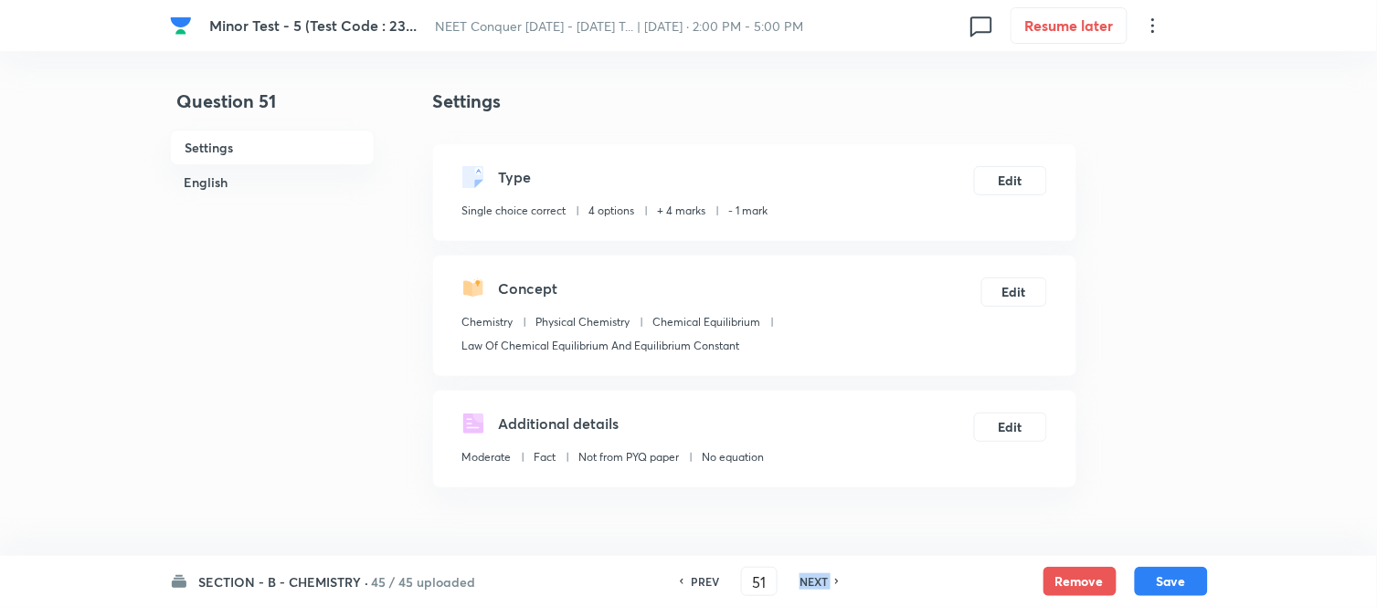
checkbox input "true"
checkbox input "false"
type input "52"
click at [808, 581] on h6 "NEXT" at bounding box center [813, 582] width 28 height 16
checkbox input "true"
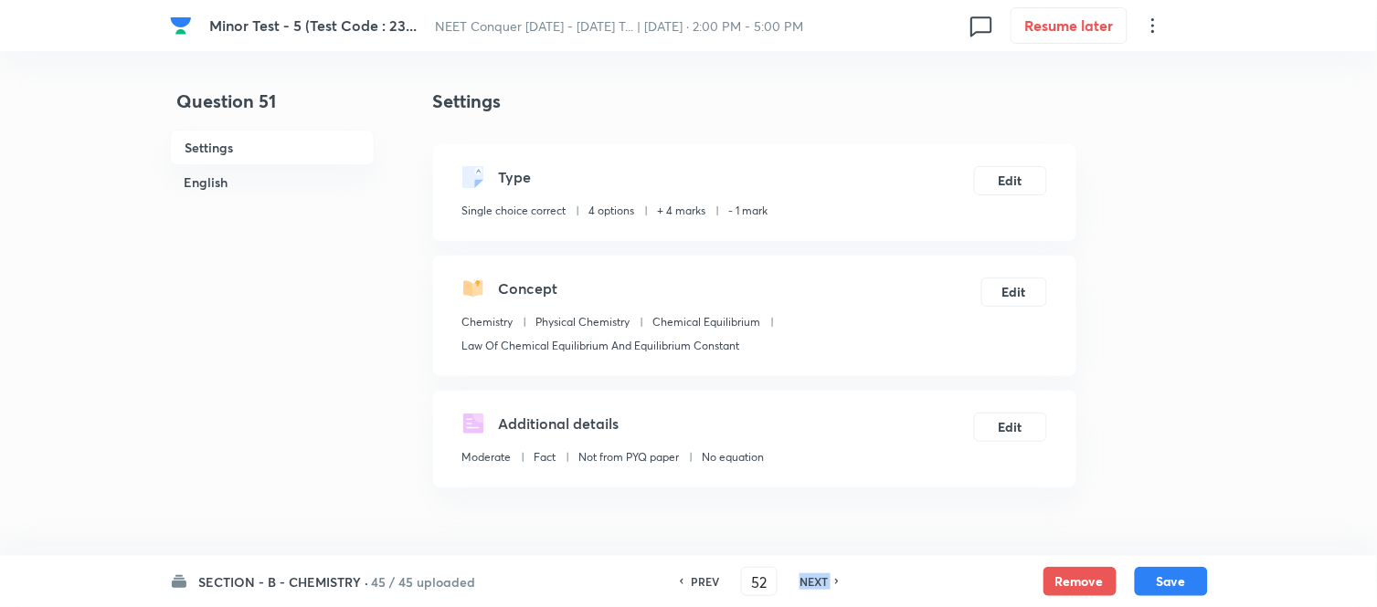
type input "53"
click at [808, 581] on h6 "NEXT" at bounding box center [813, 582] width 28 height 16
checkbox input "false"
checkbox input "true"
type input "54"
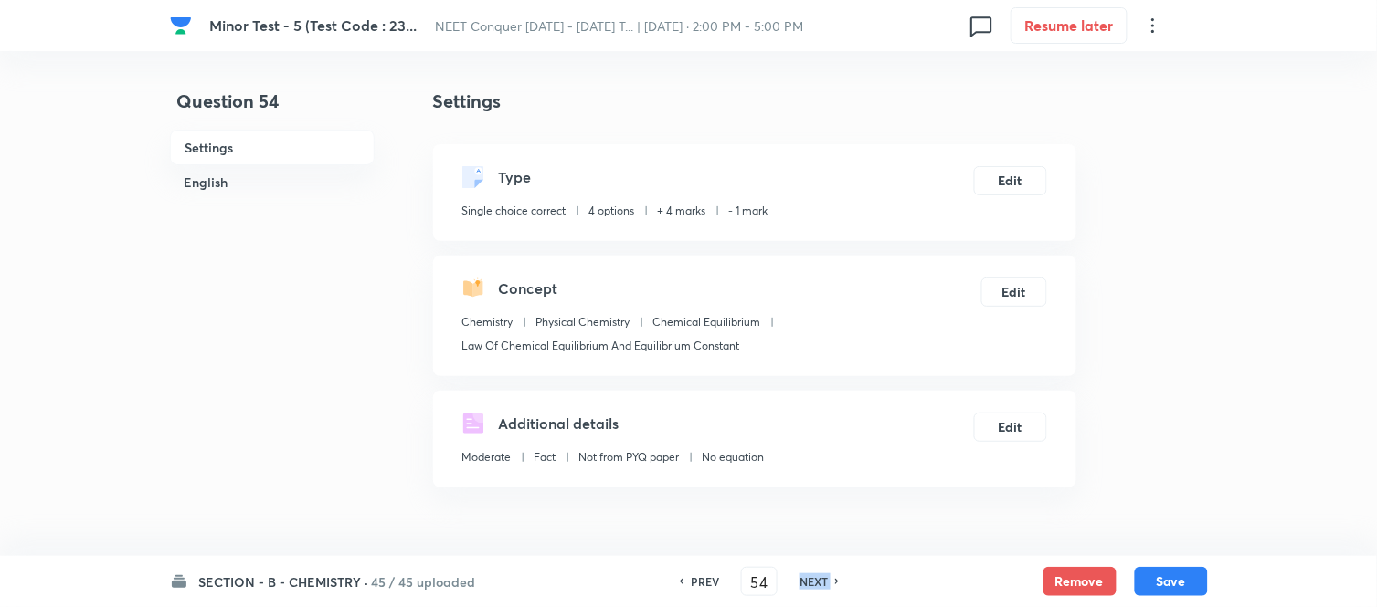
click at [808, 581] on h6 "NEXT" at bounding box center [813, 582] width 28 height 16
checkbox input "false"
checkbox input "true"
type input "55"
click at [808, 581] on h6 "NEXT" at bounding box center [813, 582] width 28 height 16
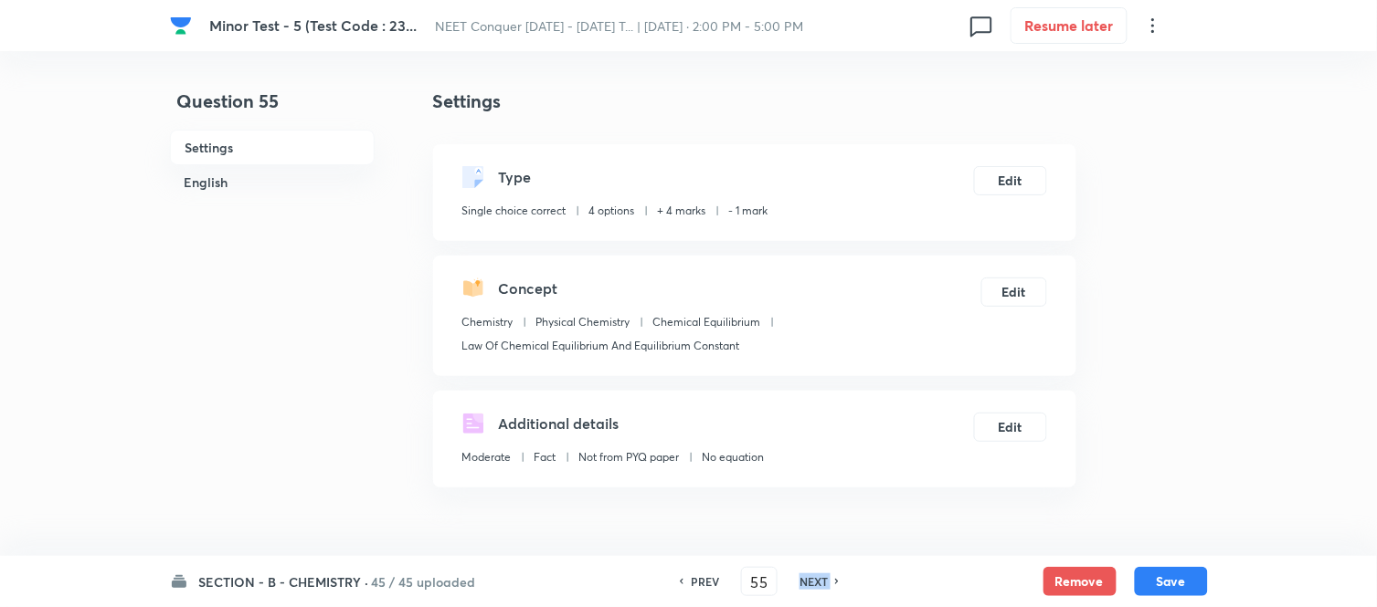
checkbox input "true"
type input "56"
click at [808, 581] on h6 "NEXT" at bounding box center [813, 582] width 28 height 16
checkbox input "true"
checkbox input "false"
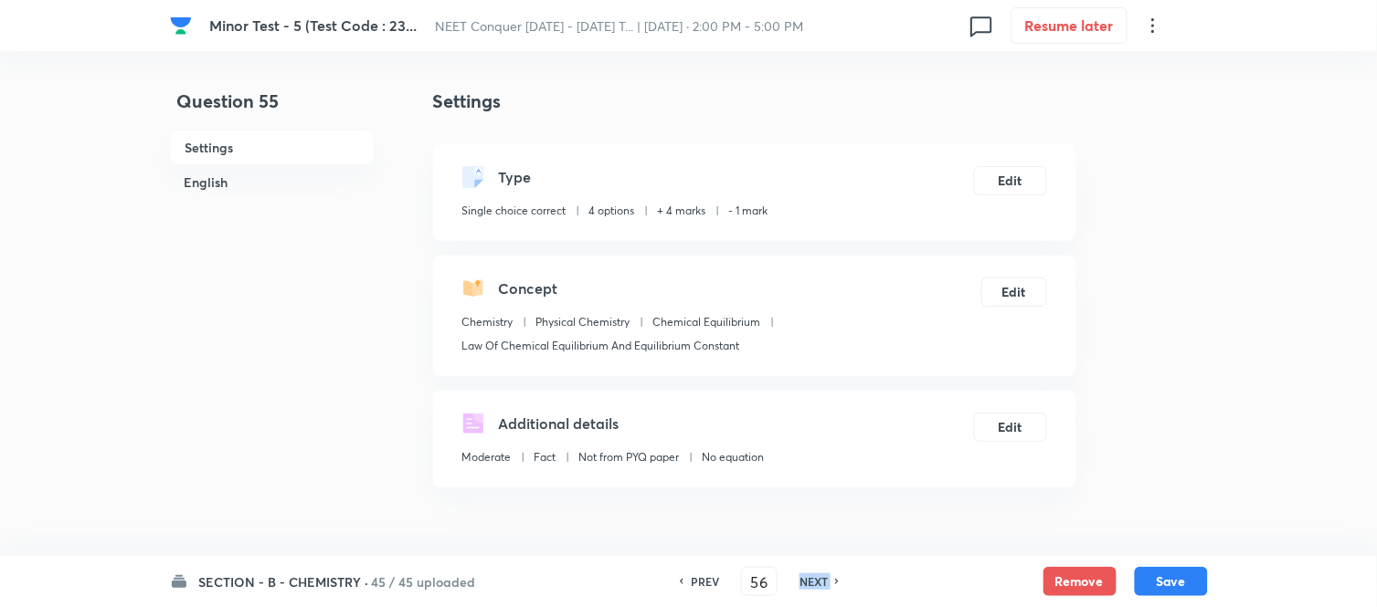
type input "57"
click at [808, 581] on h6 "NEXT" at bounding box center [813, 582] width 28 height 16
checkbox input "true"
type input "58"
click at [808, 581] on h6 "NEXT" at bounding box center [813, 582] width 28 height 16
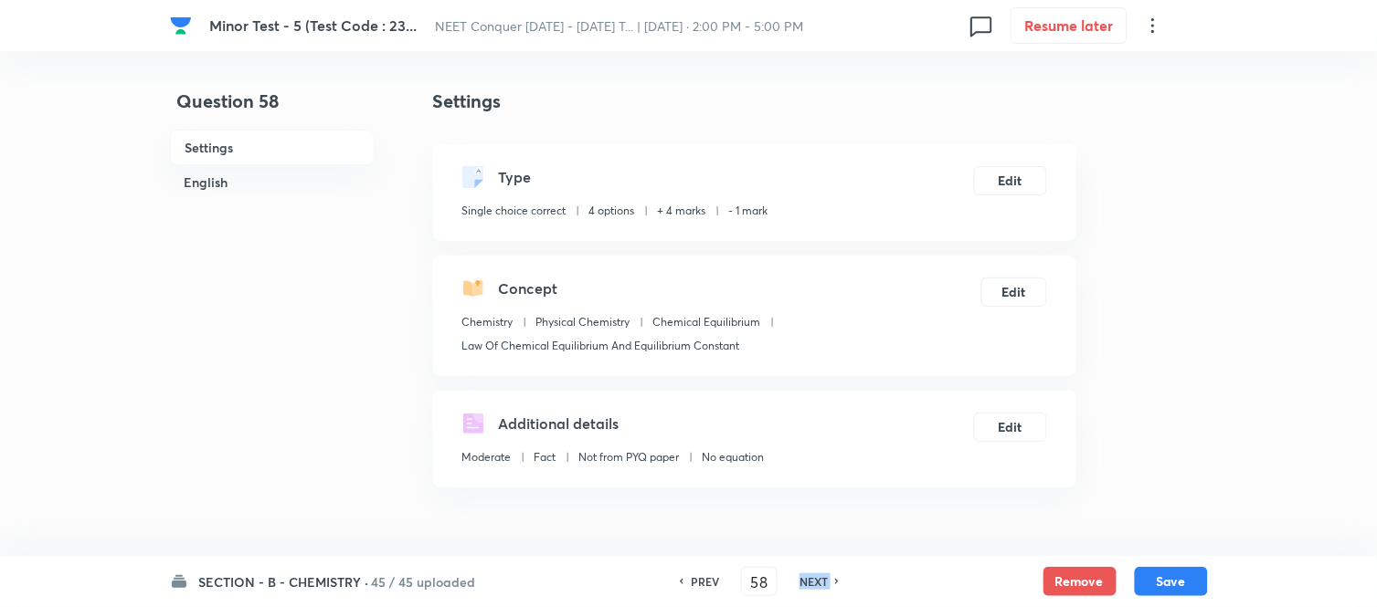
checkbox input "true"
checkbox input "false"
type input "59"
click at [808, 581] on h6 "NEXT" at bounding box center [813, 582] width 28 height 16
checkbox input "true"
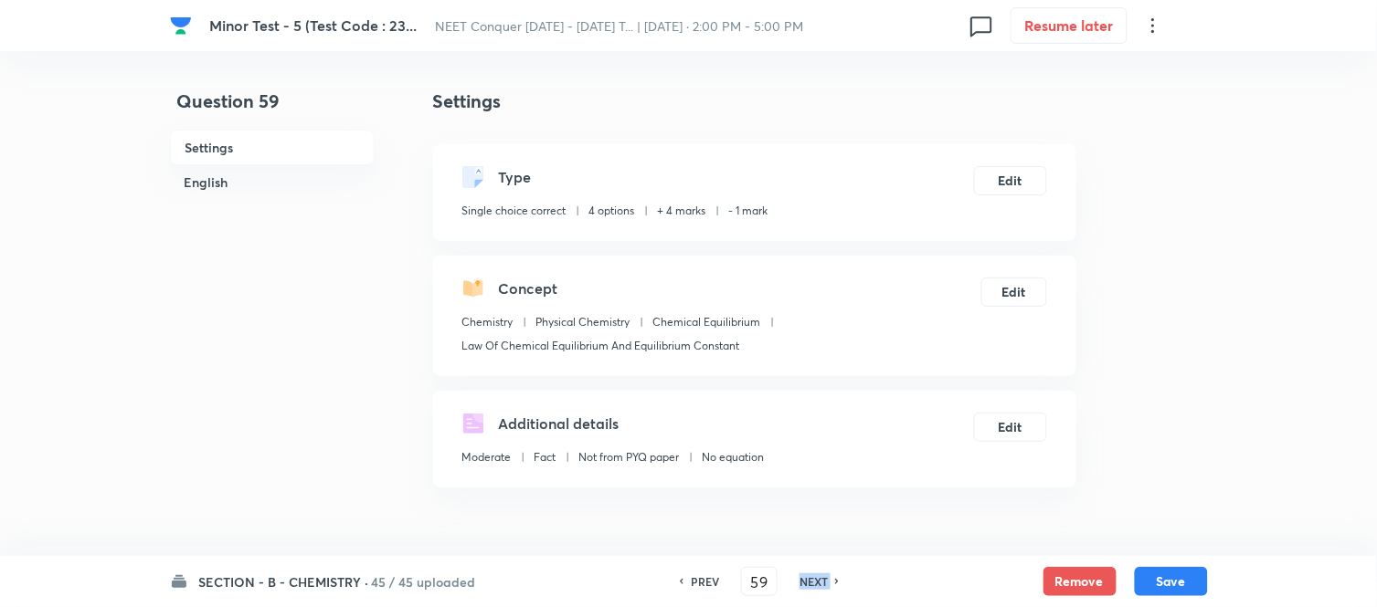
type input "60"
click at [808, 581] on h6 "NEXT" at bounding box center [813, 582] width 28 height 16
checkbox input "true"
type input "61"
click at [808, 581] on h6 "NEXT" at bounding box center [813, 582] width 28 height 16
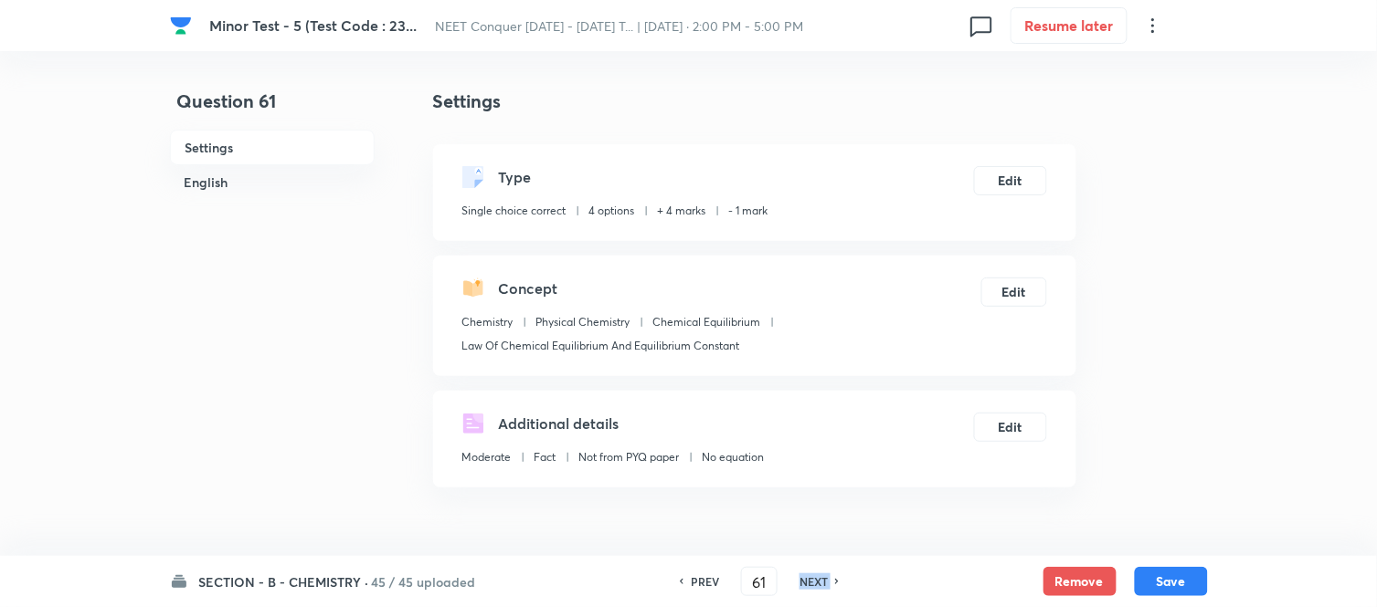
checkbox input "false"
checkbox input "true"
type input "62"
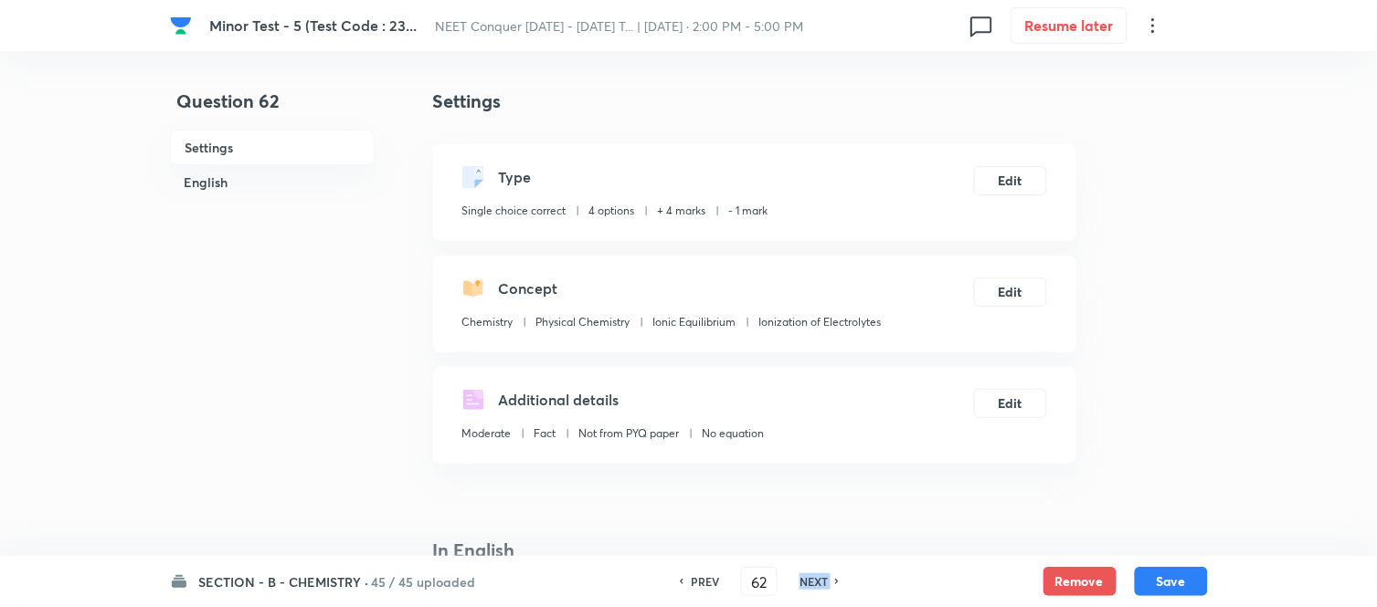
click at [808, 581] on h6 "NEXT" at bounding box center [813, 582] width 28 height 16
checkbox input "true"
checkbox input "false"
type input "63"
click at [808, 581] on h6 "NEXT" at bounding box center [813, 582] width 28 height 16
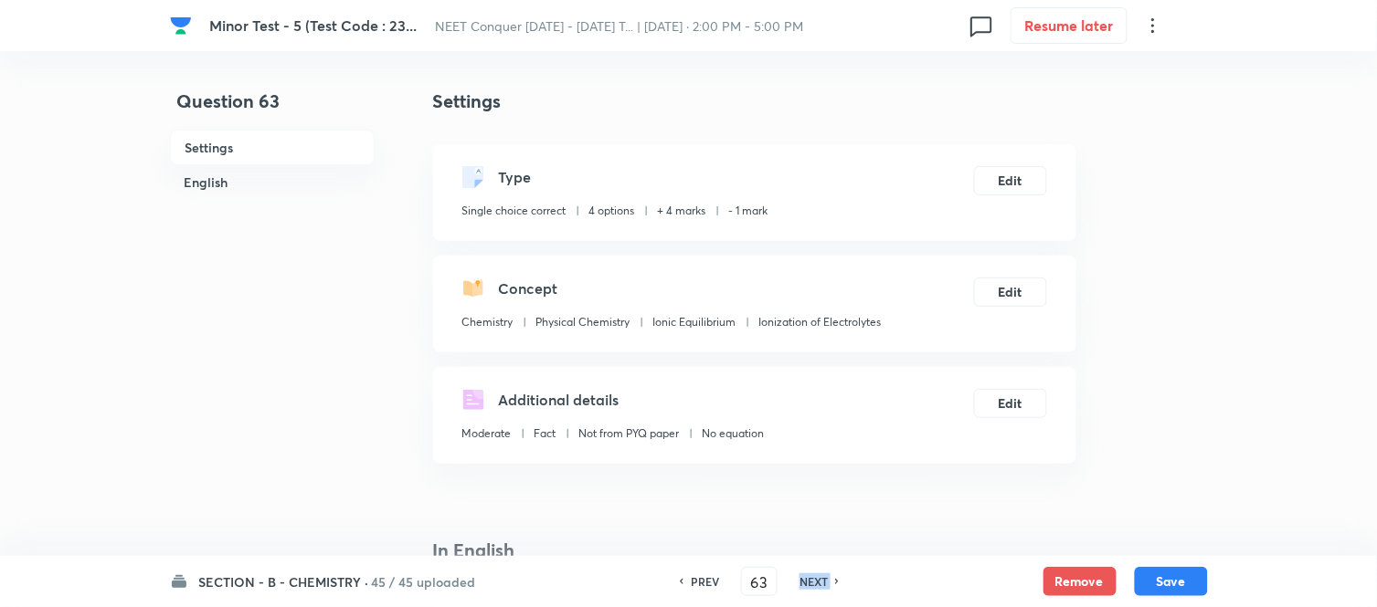
checkbox input "true"
type input "64"
click at [808, 581] on h6 "NEXT" at bounding box center [813, 582] width 28 height 16
checkbox input "true"
type input "65"
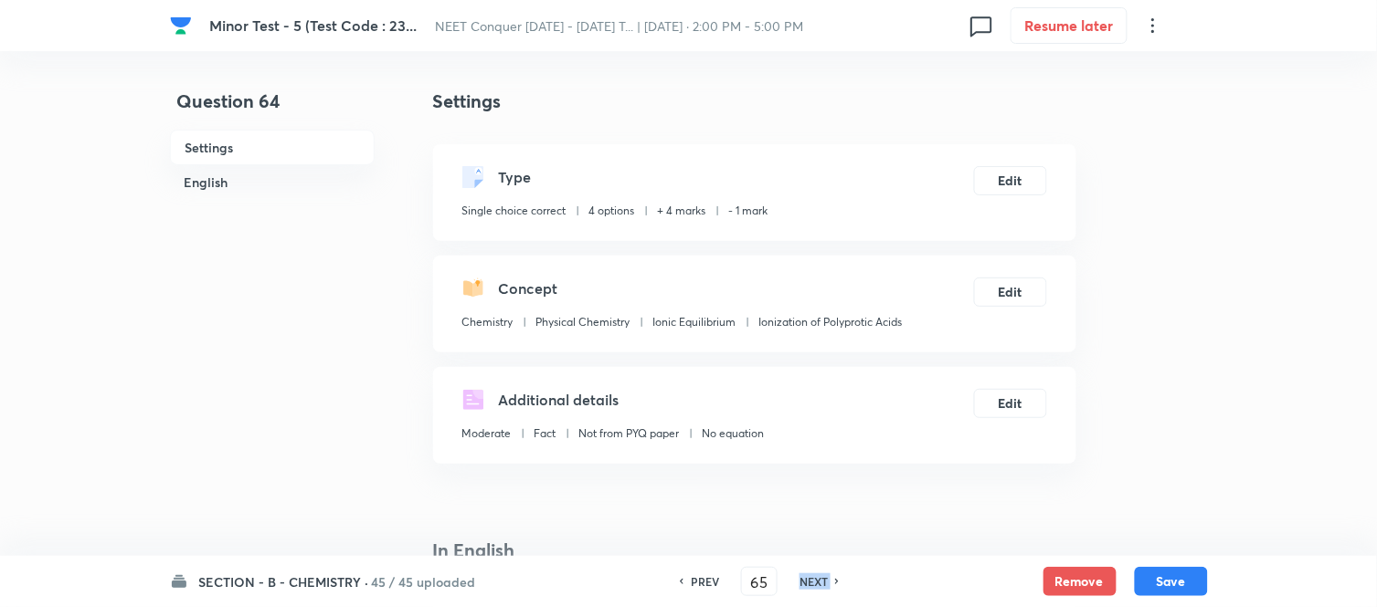
click at [808, 581] on h6 "NEXT" at bounding box center [813, 582] width 28 height 16
checkbox input "true"
checkbox input "false"
type input "66"
click at [808, 581] on h6 "NEXT" at bounding box center [813, 582] width 28 height 16
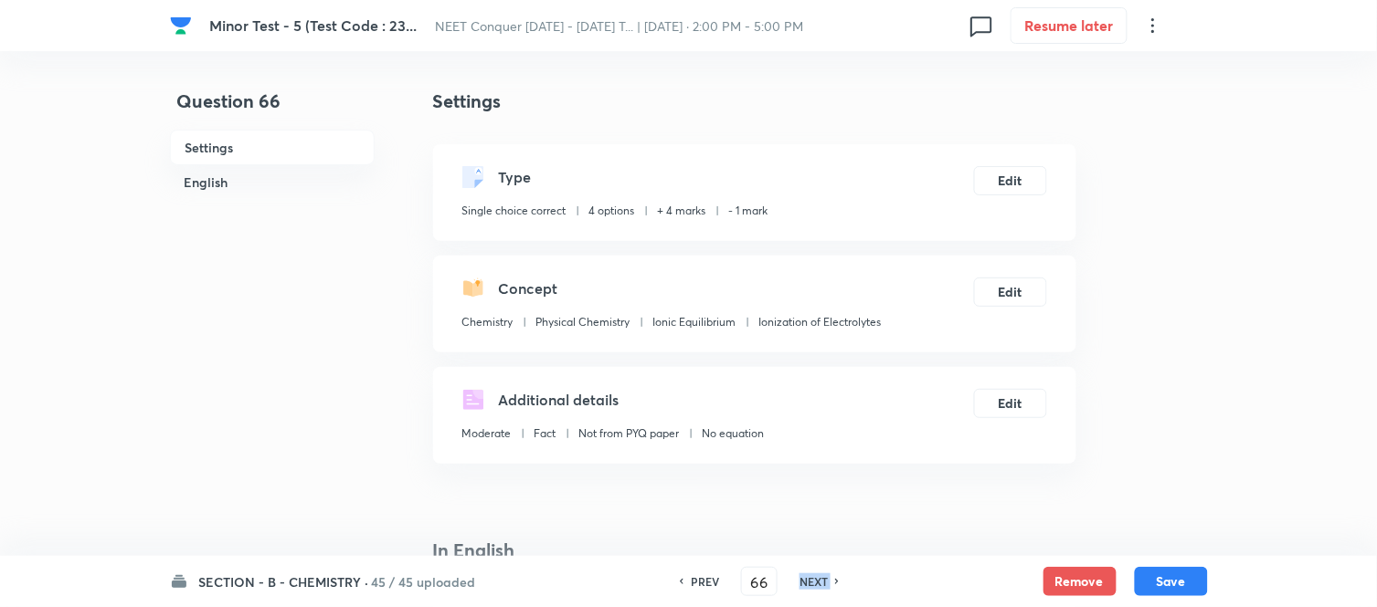
checkbox input "false"
checkbox input "true"
type input "67"
click at [808, 581] on h6 "NEXT" at bounding box center [813, 582] width 28 height 16
checkbox input "true"
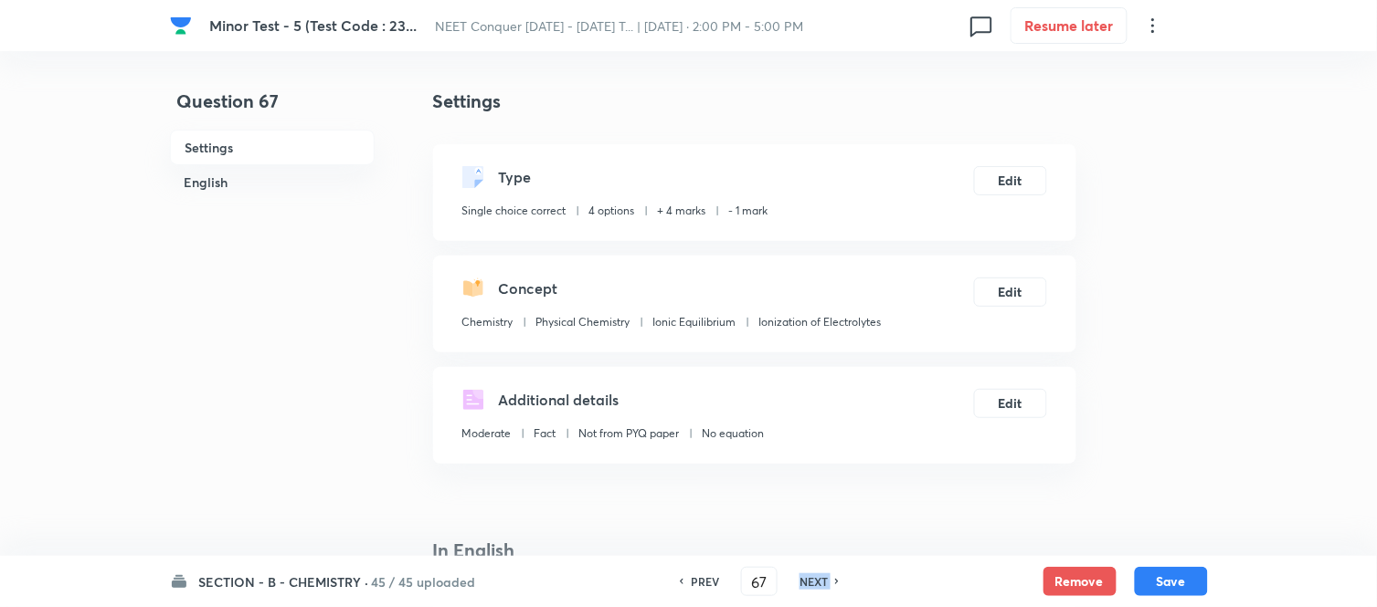
checkbox input "false"
type input "68"
click at [808, 581] on h6 "NEXT" at bounding box center [813, 582] width 28 height 16
checkbox input "true"
checkbox input "false"
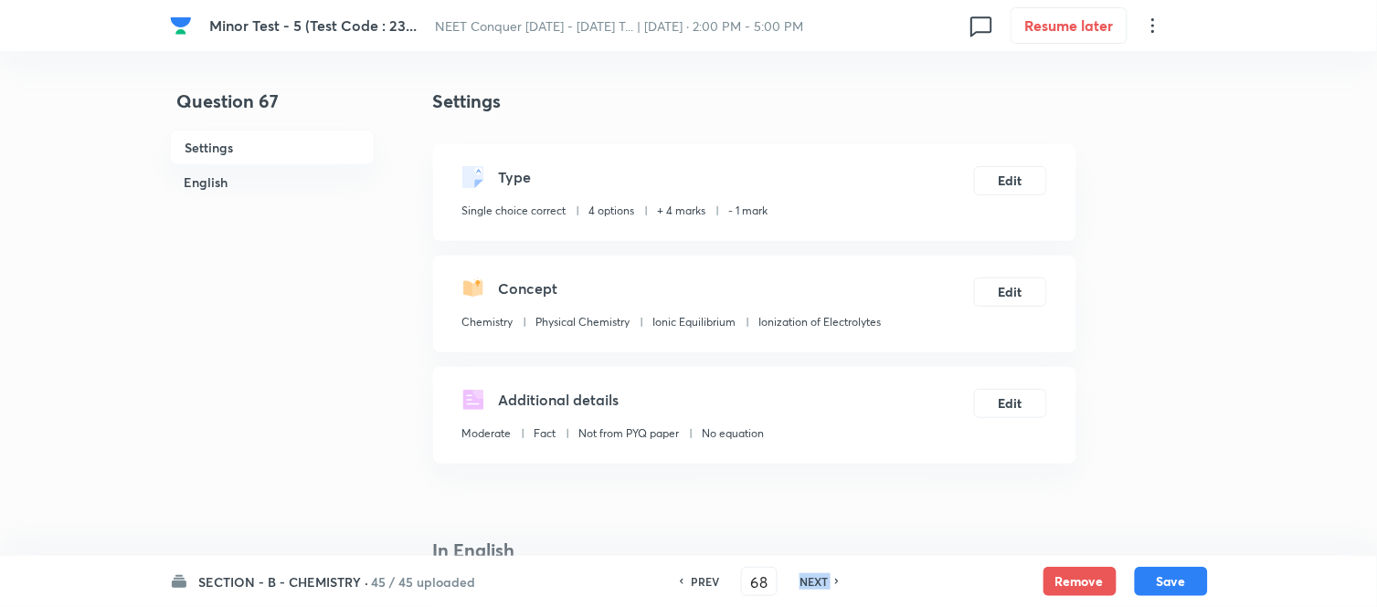
type input "69"
click at [808, 581] on h6 "NEXT" at bounding box center [813, 582] width 28 height 16
checkbox input "false"
checkbox input "true"
type input "70"
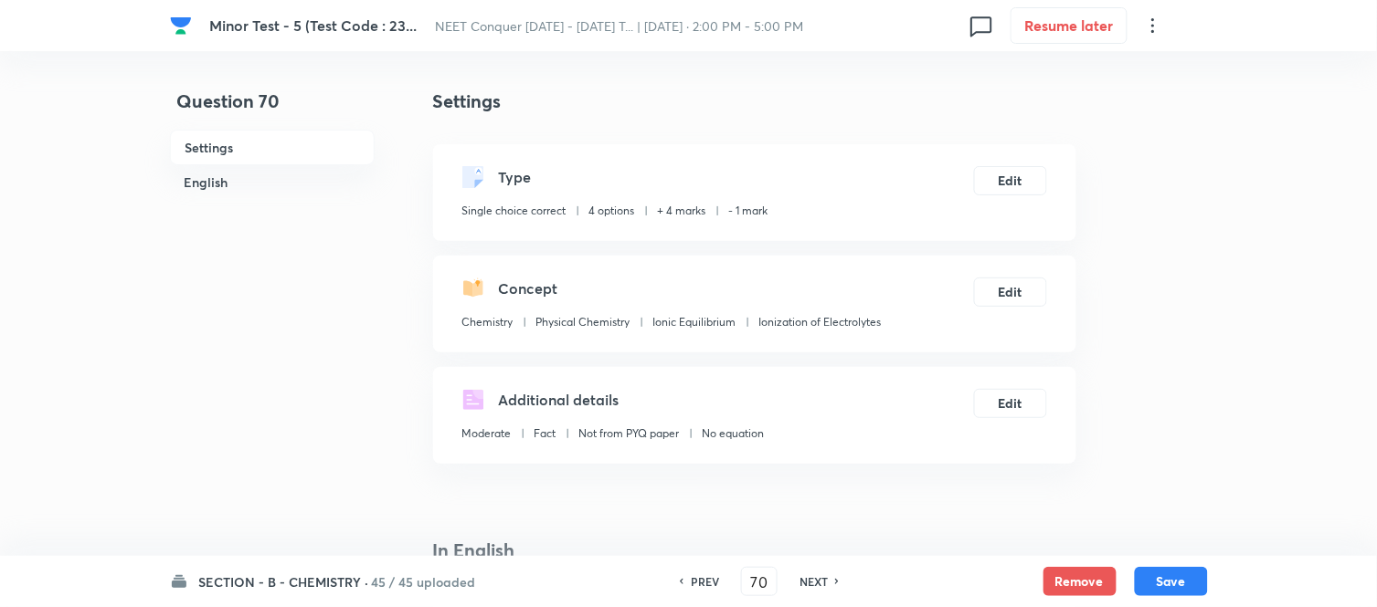
click at [808, 581] on h6 "NEXT" at bounding box center [813, 582] width 28 height 16
checkbox input "true"
checkbox input "false"
type input "71"
click at [808, 581] on h6 "NEXT" at bounding box center [813, 582] width 28 height 16
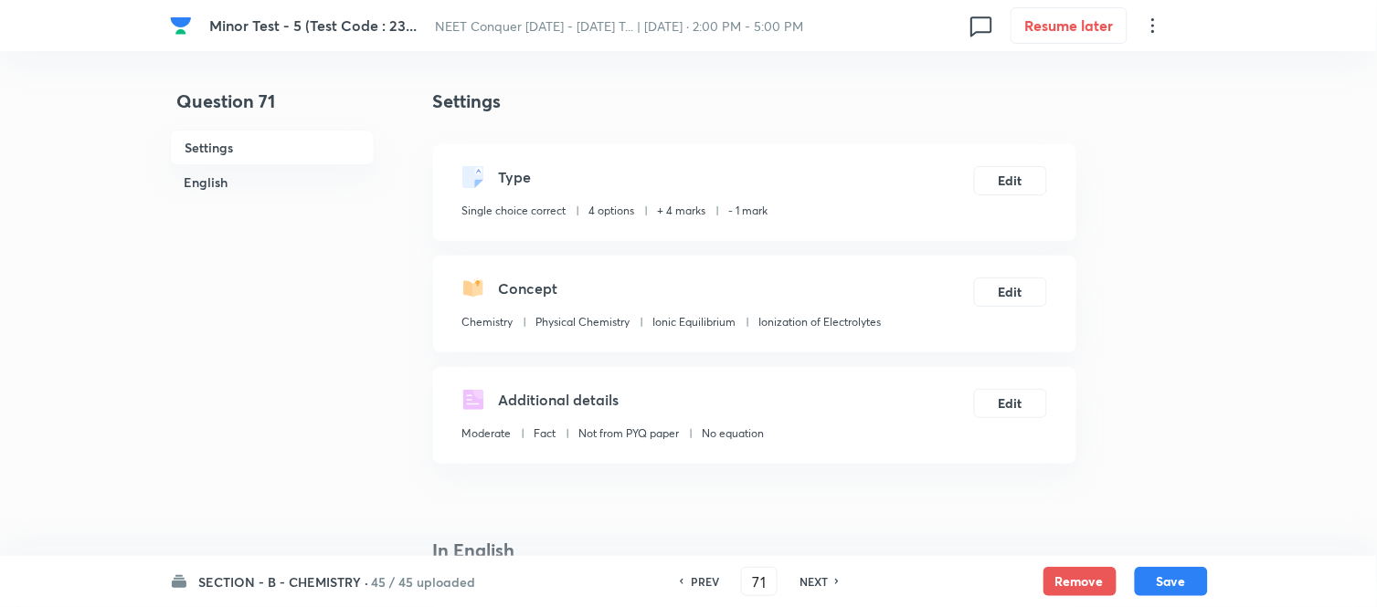
checkbox input "true"
checkbox input "false"
type input "72"
click at [808, 581] on h6 "NEXT" at bounding box center [813, 582] width 28 height 16
checkbox input "false"
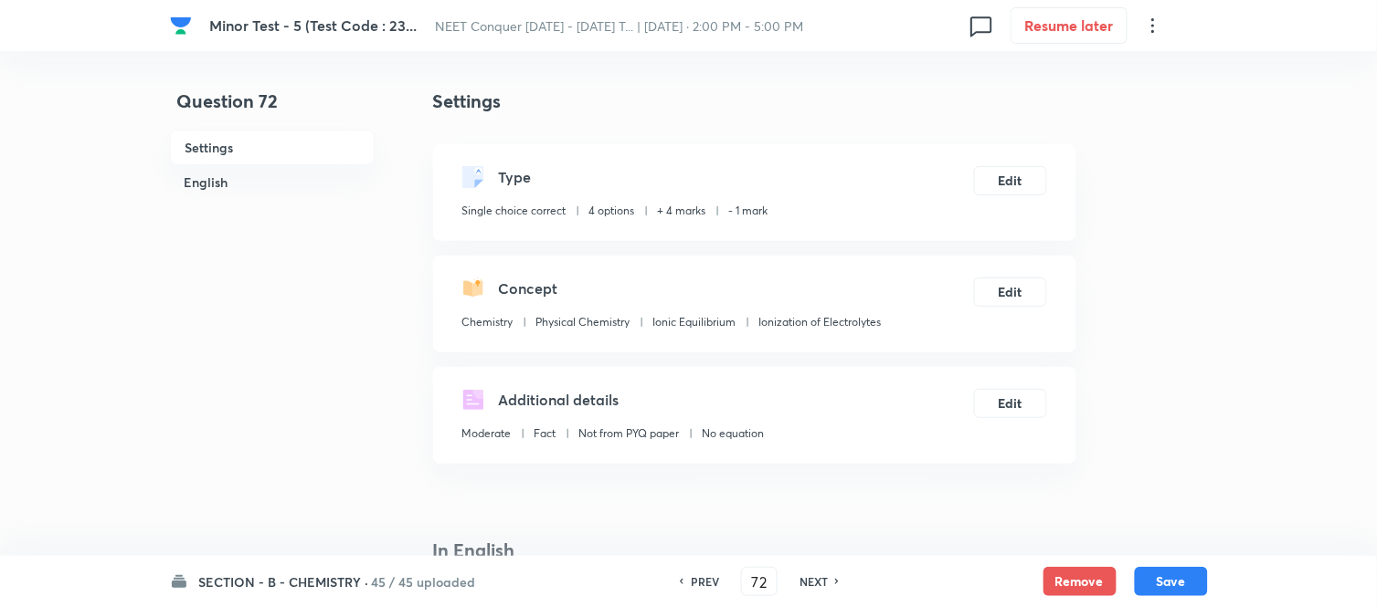
checkbox input "true"
type input "73"
click at [808, 581] on h6 "NEXT" at bounding box center [813, 582] width 28 height 16
checkbox input "true"
checkbox input "false"
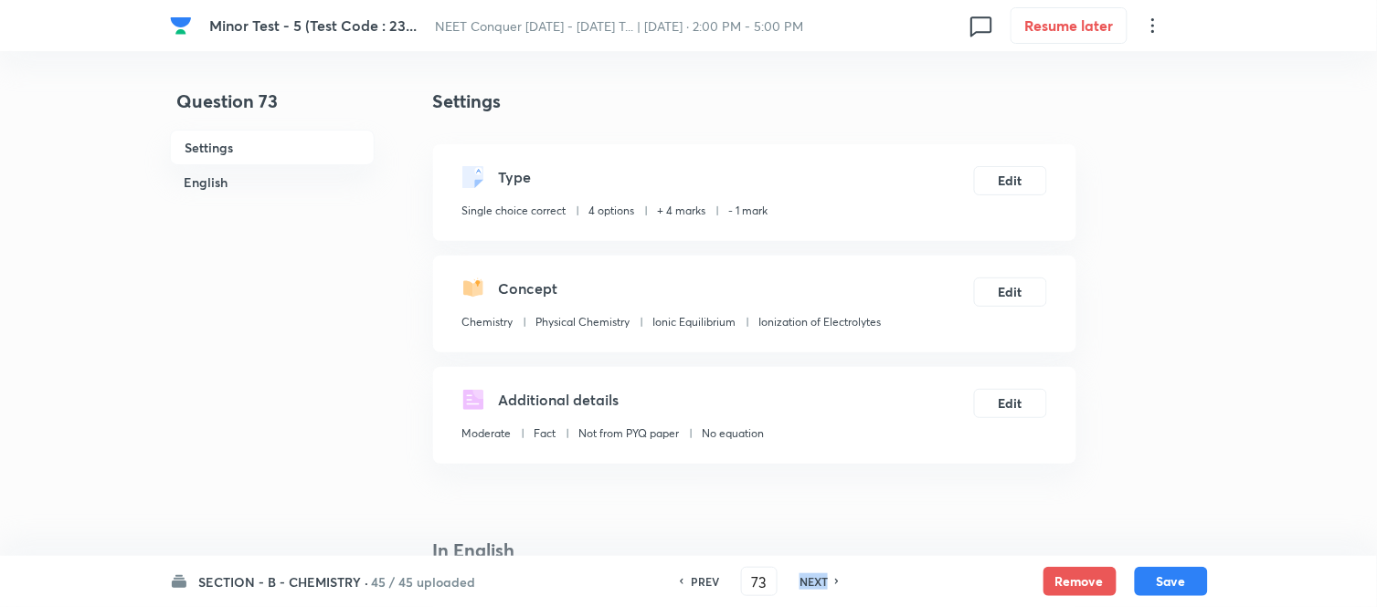
type input "74"
click at [808, 581] on h6 "NEXT" at bounding box center [813, 582] width 28 height 16
checkbox input "false"
type input "75"
click at [699, 574] on h6 "PREV" at bounding box center [705, 582] width 28 height 16
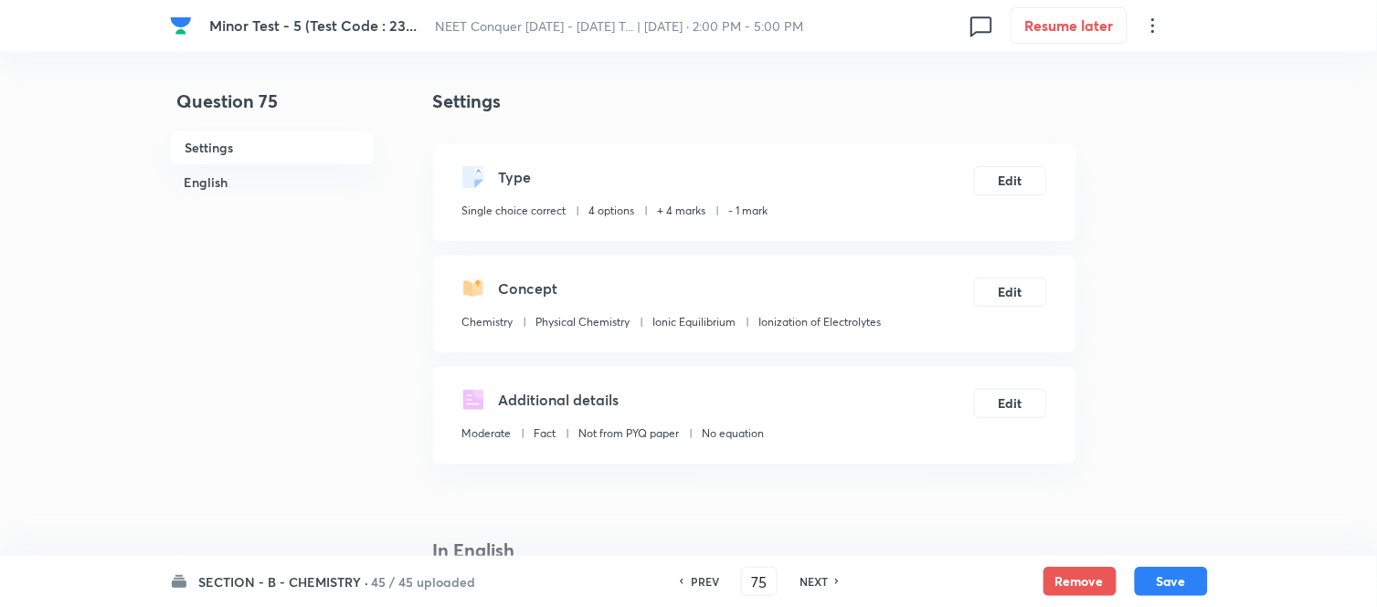
checkbox input "false"
checkbox input "true"
type input "74"
click at [699, 574] on h6 "PREV" at bounding box center [705, 582] width 28 height 16
checkbox input "false"
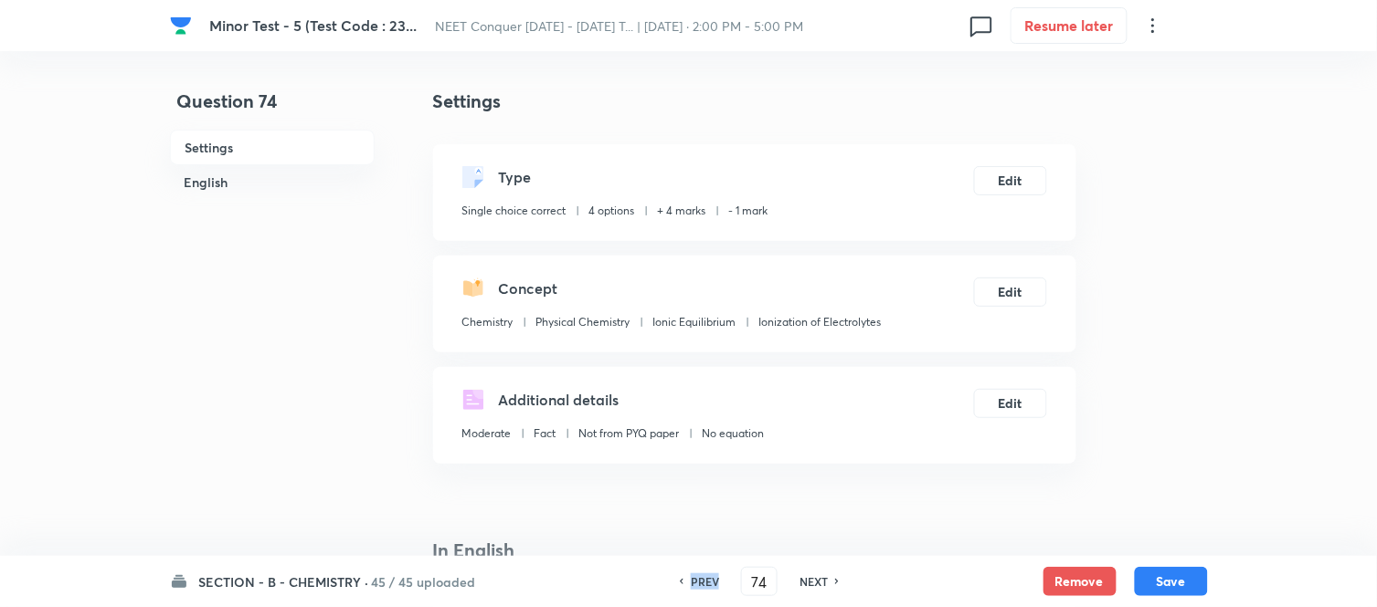
type input "73"
checkbox input "true"
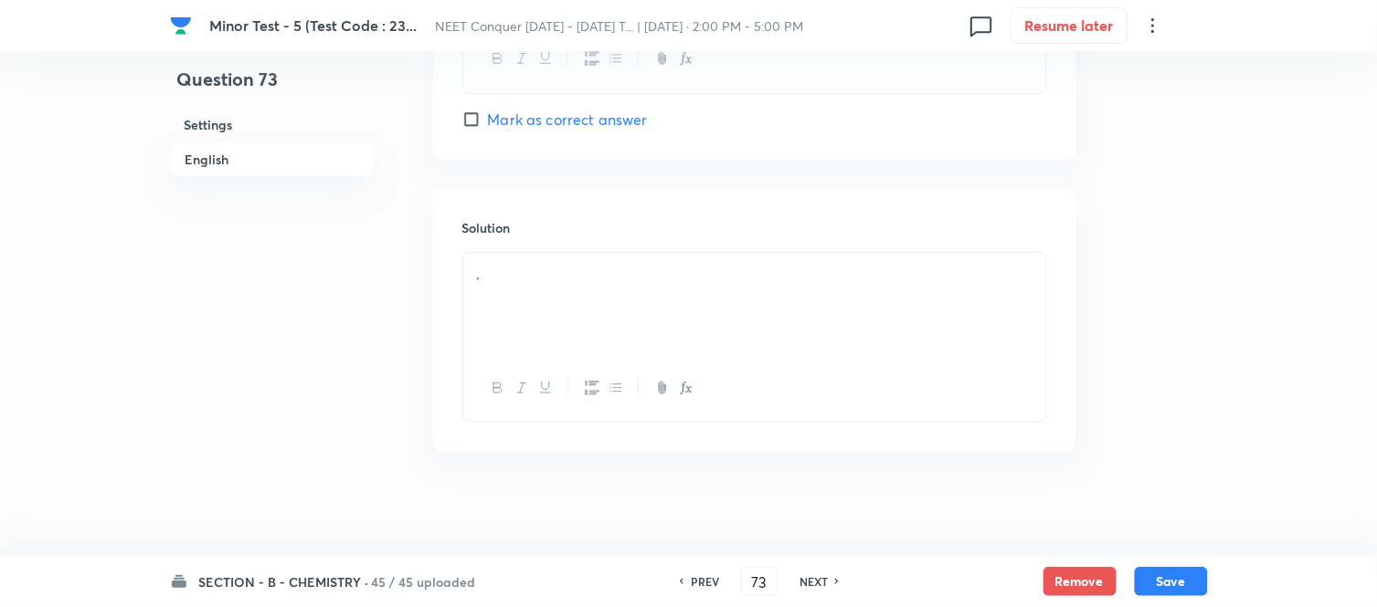
scroll to position [1955, 0]
drag, startPoint x: 495, startPoint y: 274, endPoint x: 415, endPoint y: 271, distance: 80.4
drag, startPoint x: 585, startPoint y: 275, endPoint x: 408, endPoint y: 277, distance: 176.3
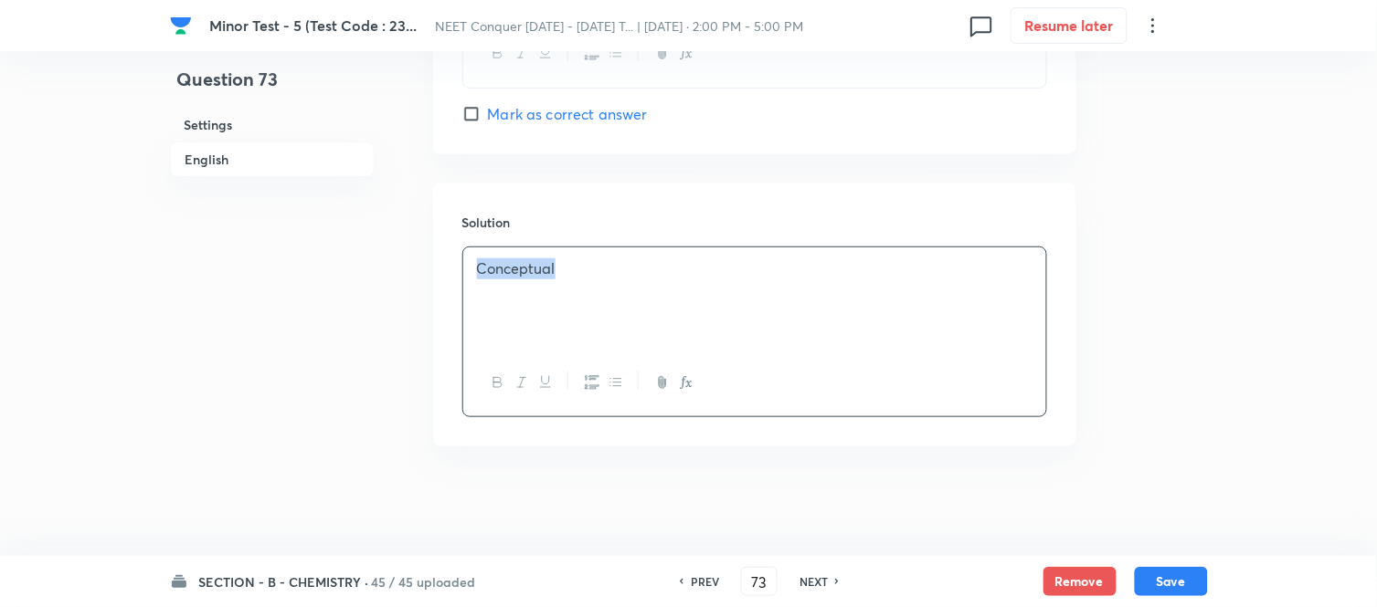
copy p "Conceptual"
click at [1177, 585] on button "Save" at bounding box center [1171, 579] width 73 height 29
type input "74"
checkbox input "true"
checkbox input "false"
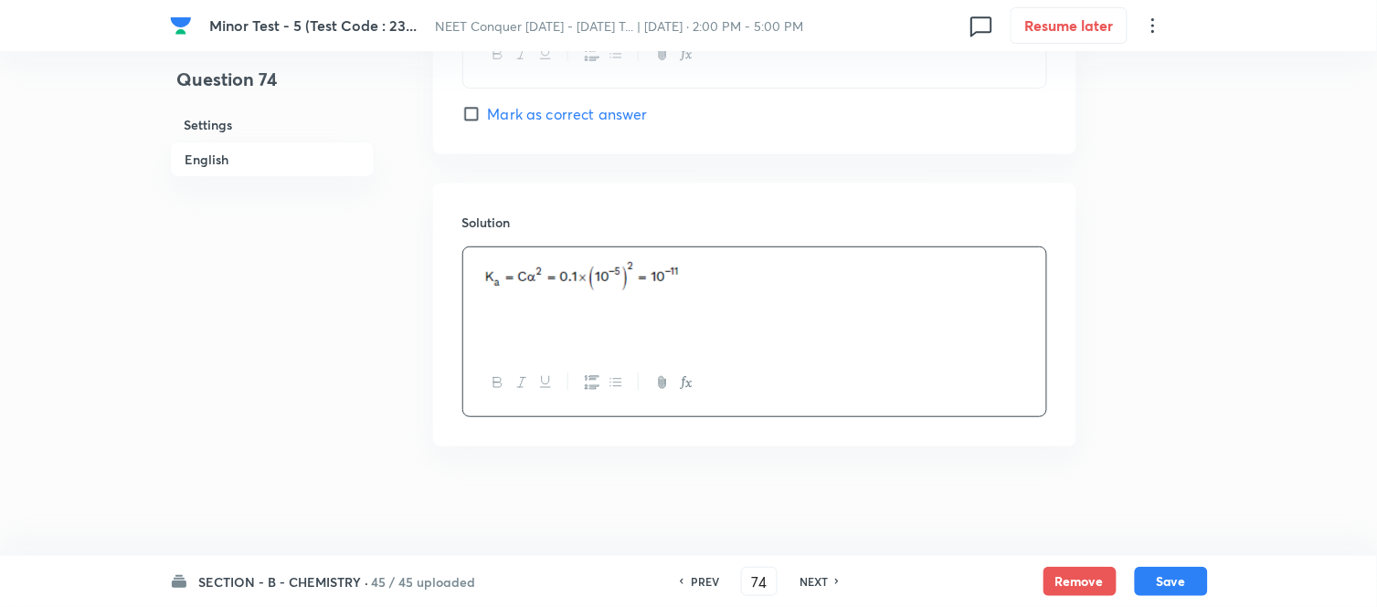
scroll to position [1869, 0]
click at [824, 580] on h6 "NEXT" at bounding box center [813, 582] width 28 height 16
checkbox input "false"
type input "75"
click at [824, 580] on h6 "NEXT" at bounding box center [813, 582] width 28 height 16
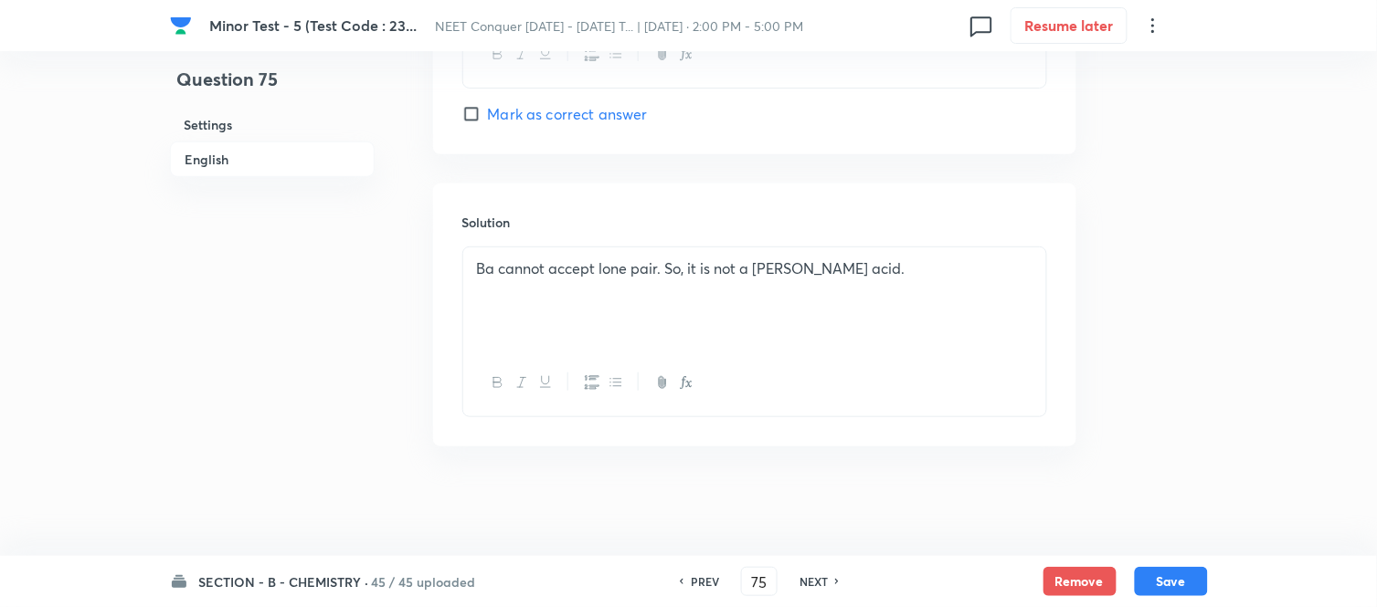
checkbox input "false"
type input "76"
click at [824, 580] on h6 "NEXT" at bounding box center [813, 582] width 28 height 16
checkbox input "false"
type input "77"
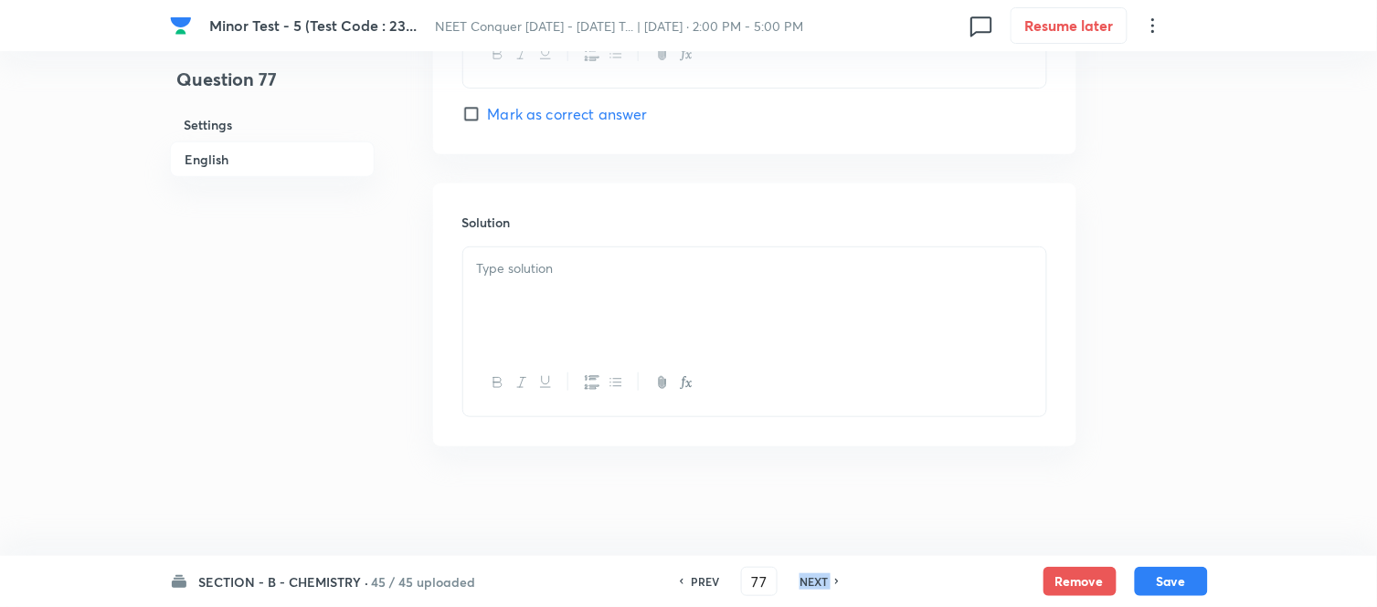
checkbox input "true"
click at [824, 580] on h6 "NEXT" at bounding box center [813, 582] width 28 height 16
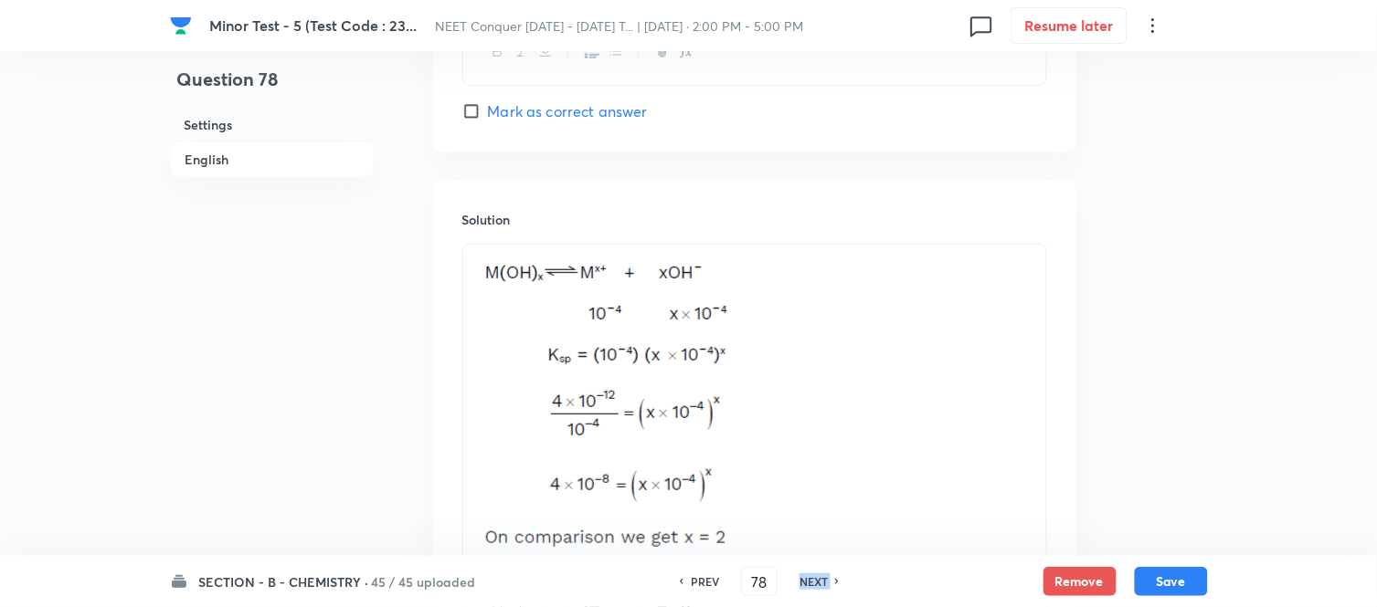
click at [824, 580] on h6 "NEXT" at bounding box center [813, 582] width 28 height 16
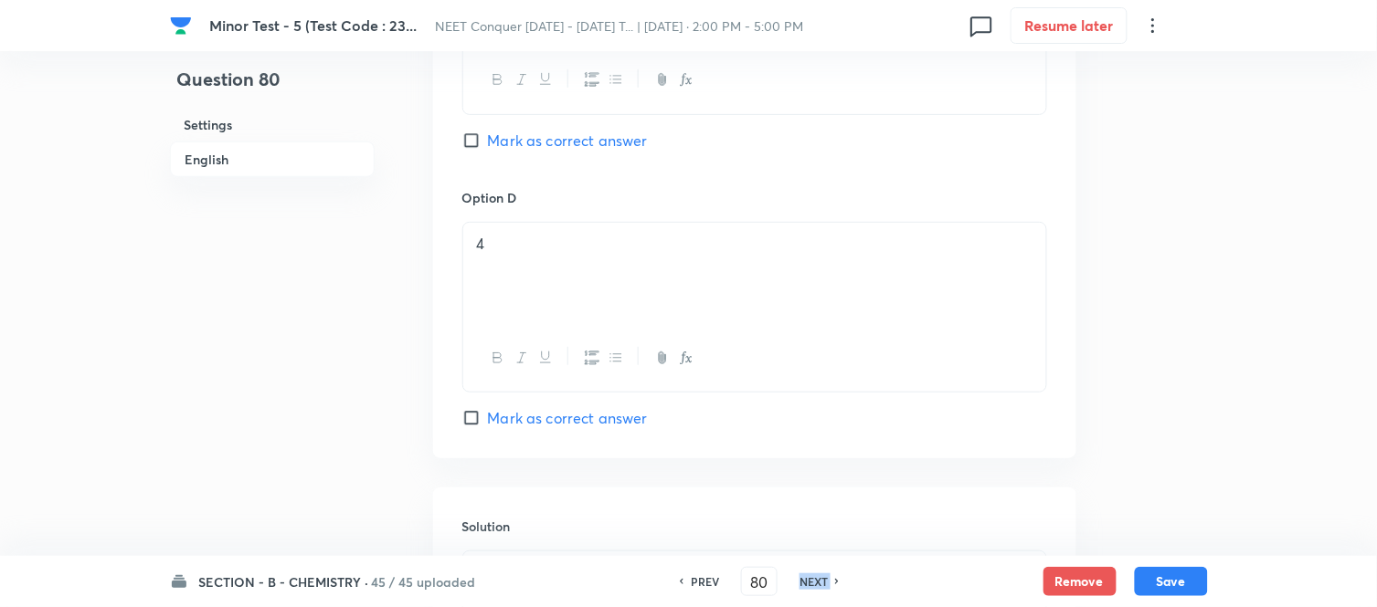
click at [824, 580] on h6 "NEXT" at bounding box center [813, 582] width 28 height 16
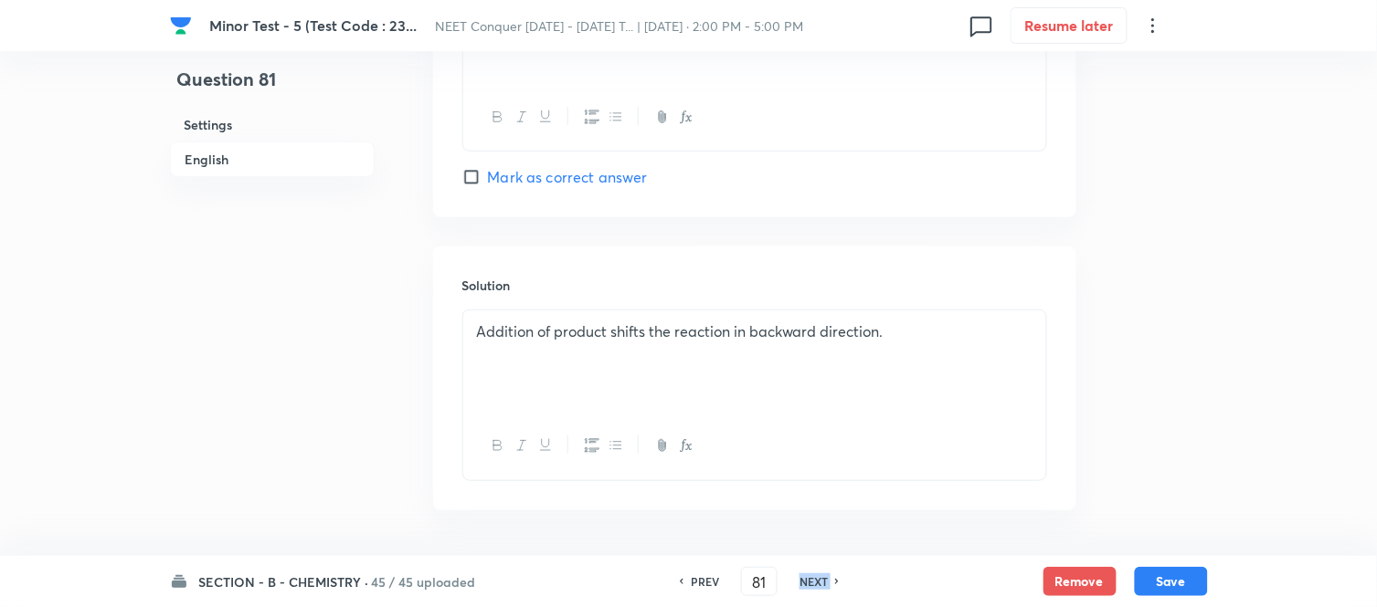
click at [824, 580] on h6 "NEXT" at bounding box center [813, 582] width 28 height 16
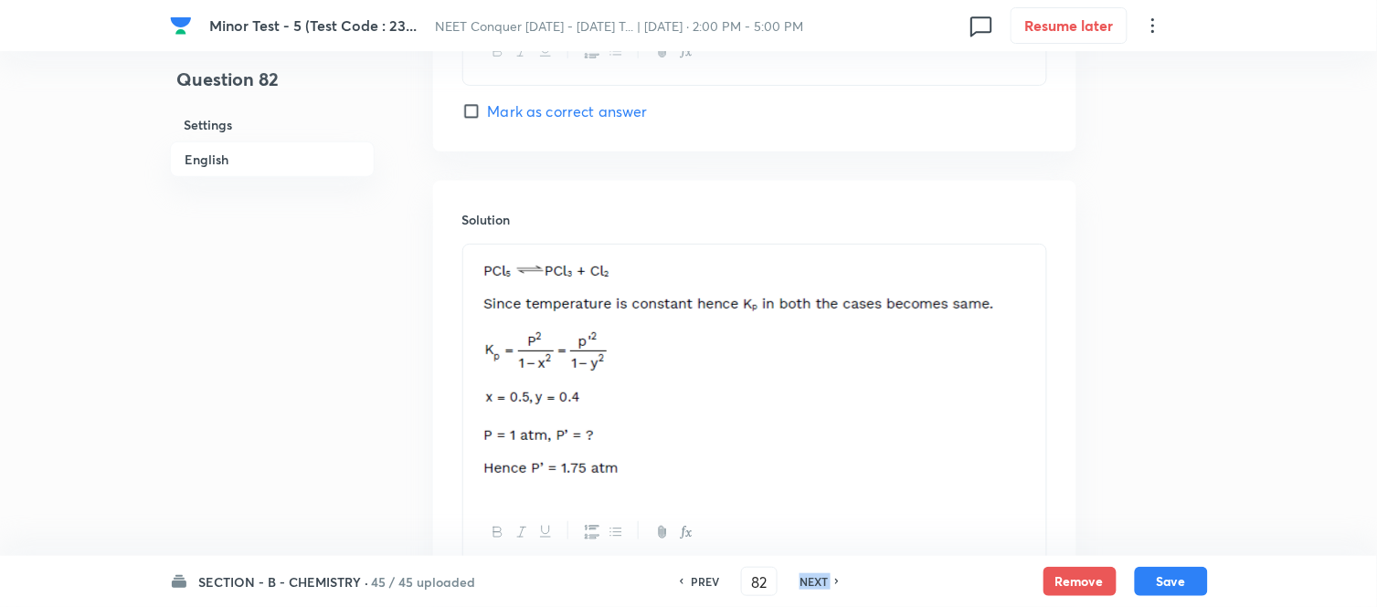
click at [824, 580] on h6 "NEXT" at bounding box center [813, 582] width 28 height 16
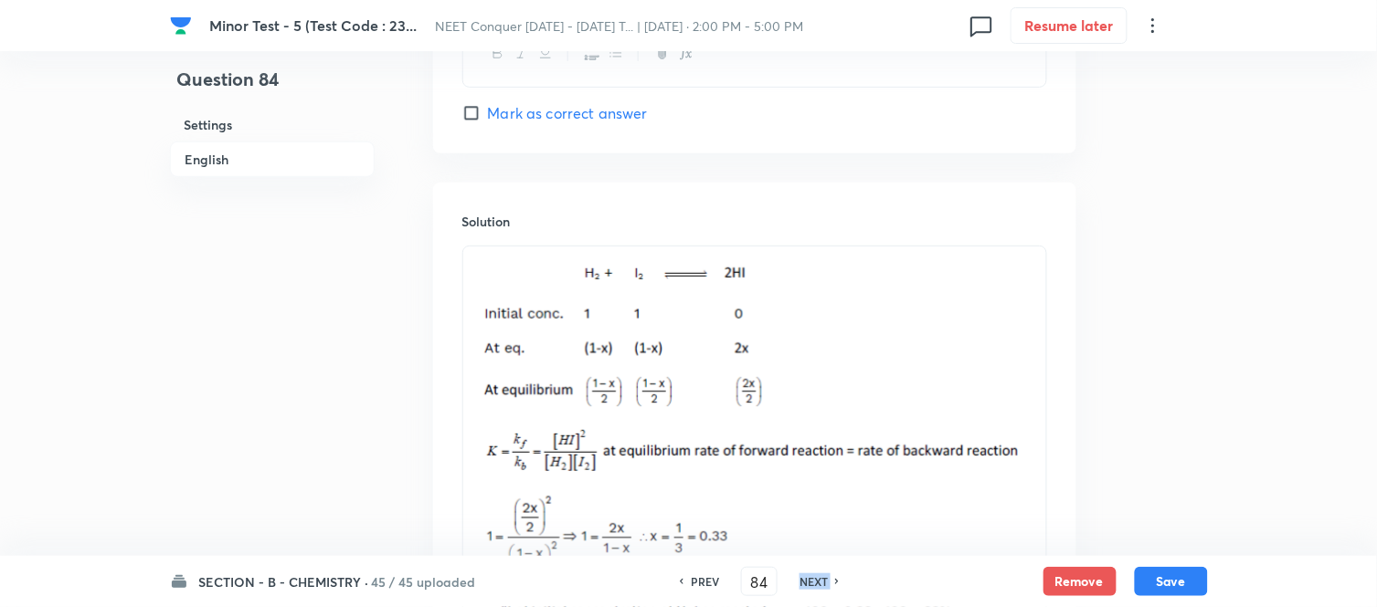
click at [824, 580] on h6 "NEXT" at bounding box center [813, 582] width 28 height 16
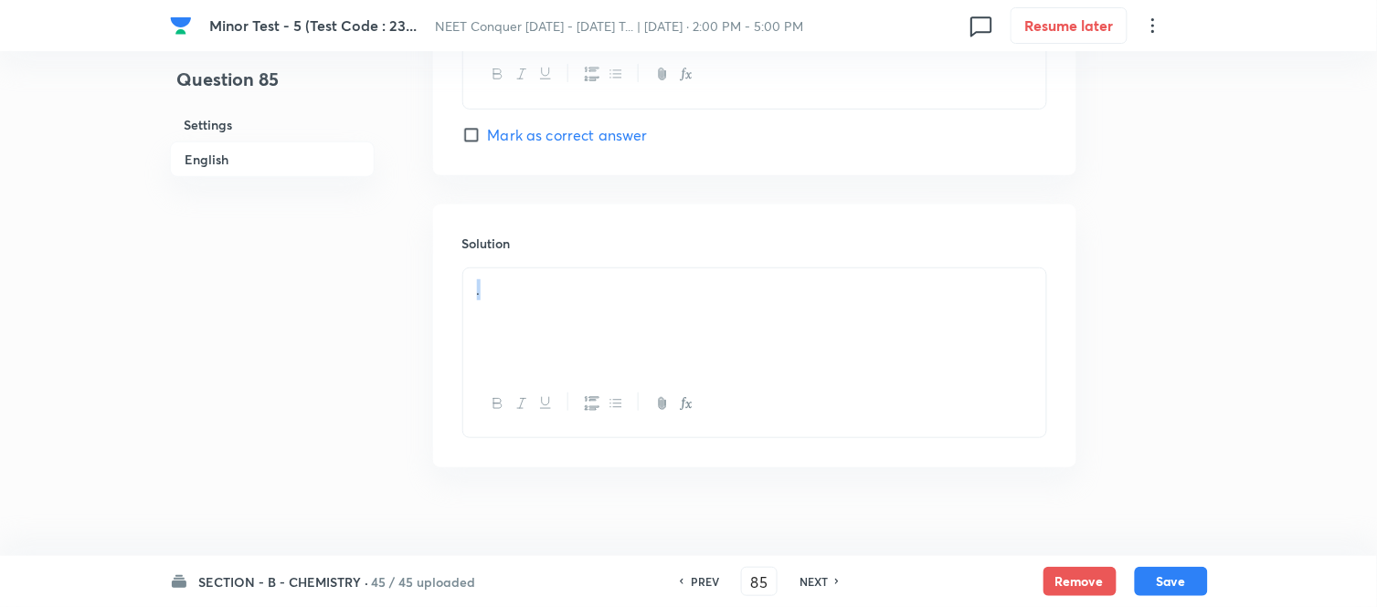
drag, startPoint x: 552, startPoint y: 292, endPoint x: 377, endPoint y: 312, distance: 175.6
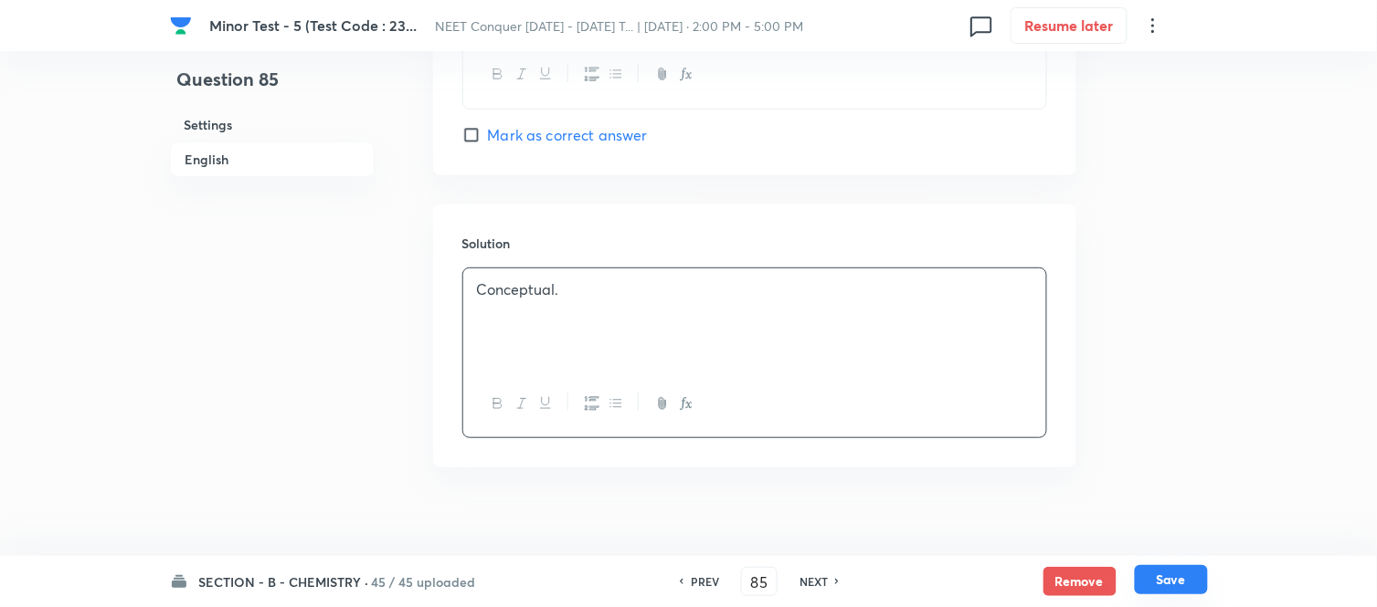
click at [1172, 578] on button "Save" at bounding box center [1171, 579] width 73 height 29
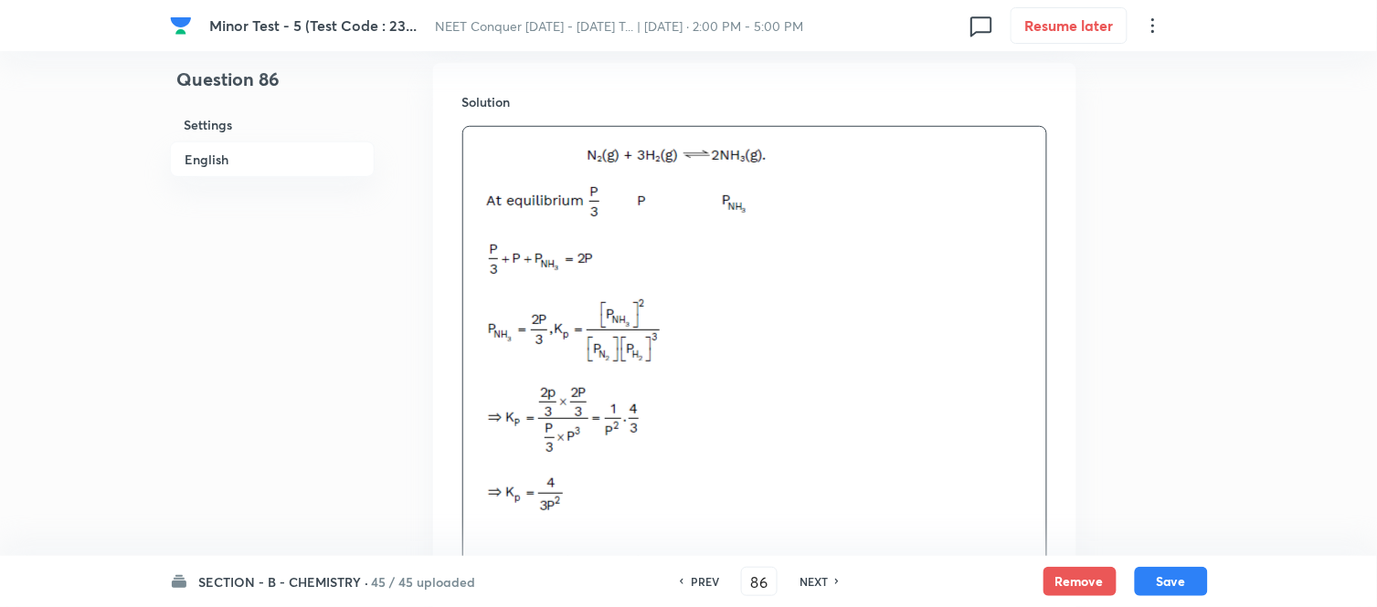
scroll to position [2222, 0]
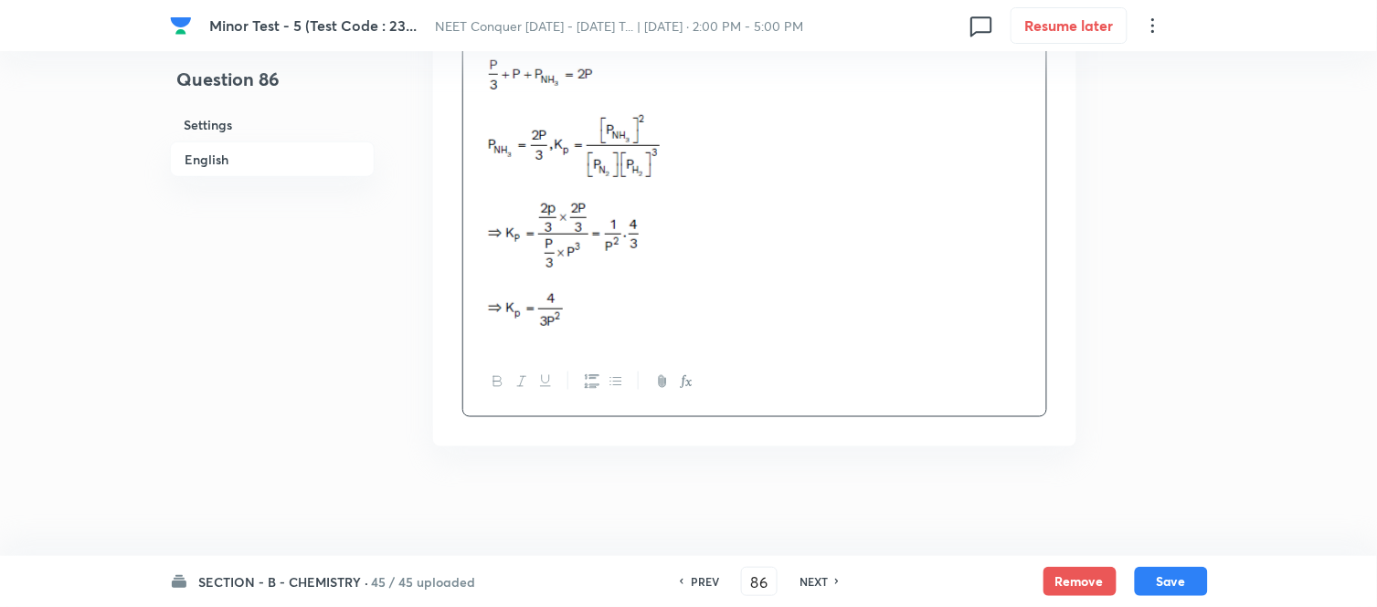
click at [818, 579] on h6 "NEXT" at bounding box center [813, 582] width 28 height 16
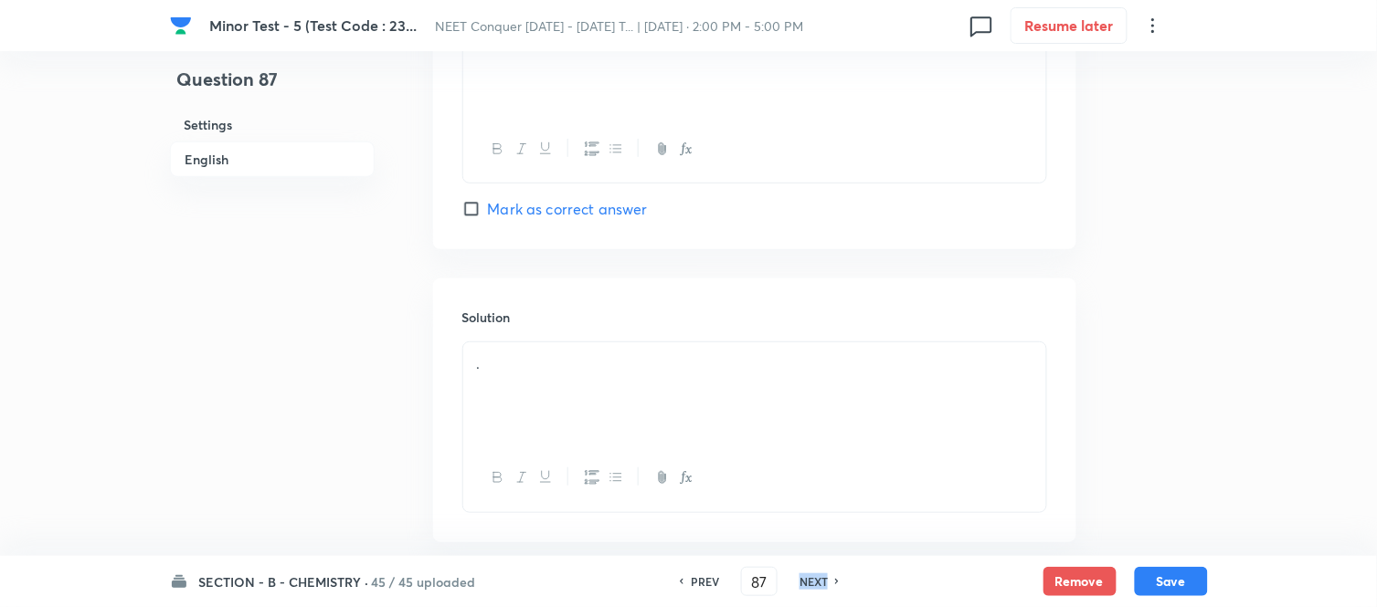
click at [818, 579] on h6 "NEXT" at bounding box center [813, 582] width 28 height 16
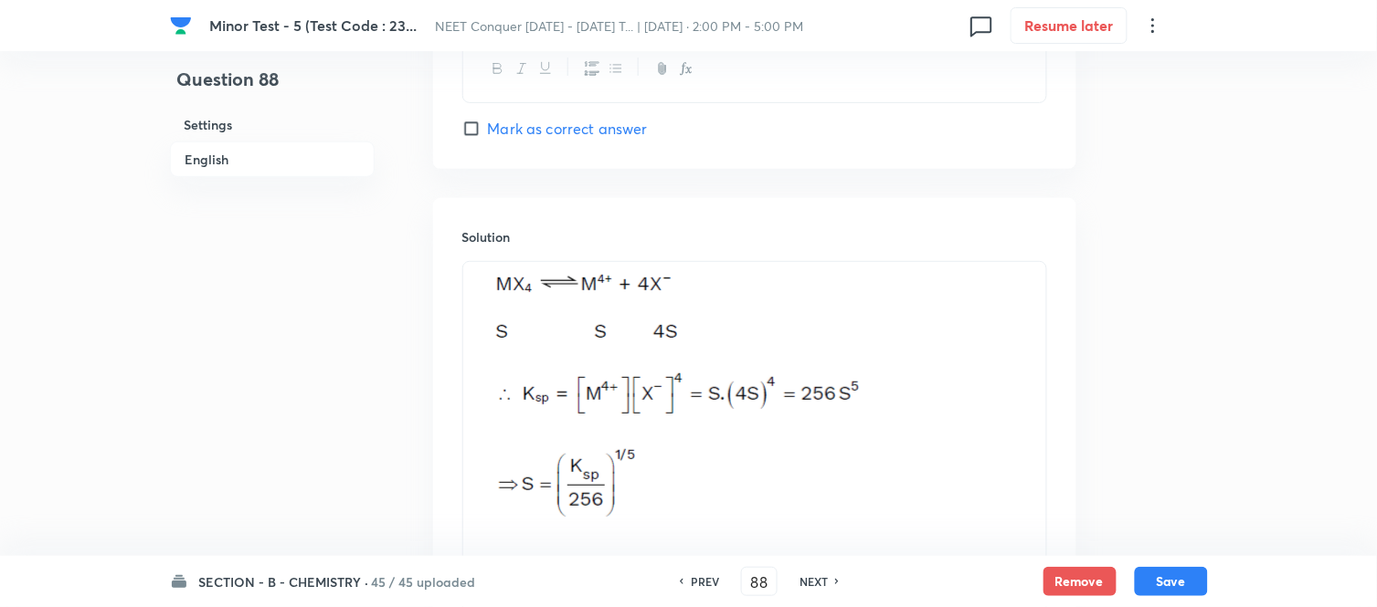
scroll to position [2070, 0]
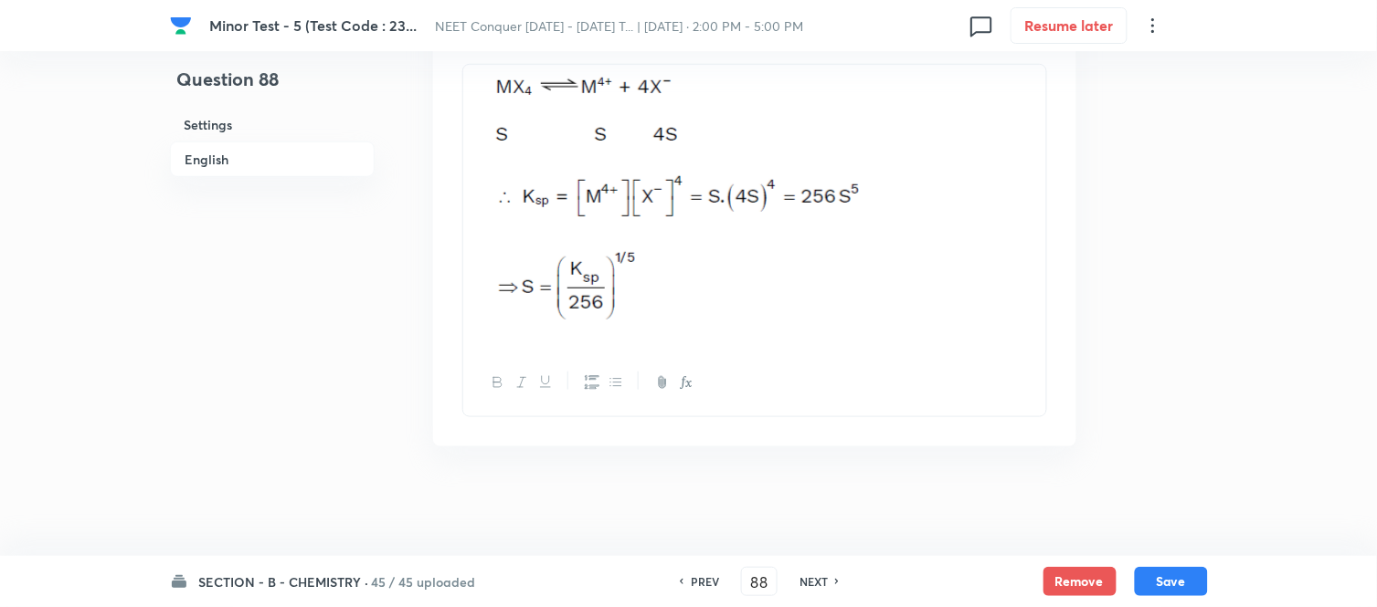
click at [691, 577] on h6 "PREV" at bounding box center [705, 582] width 28 height 16
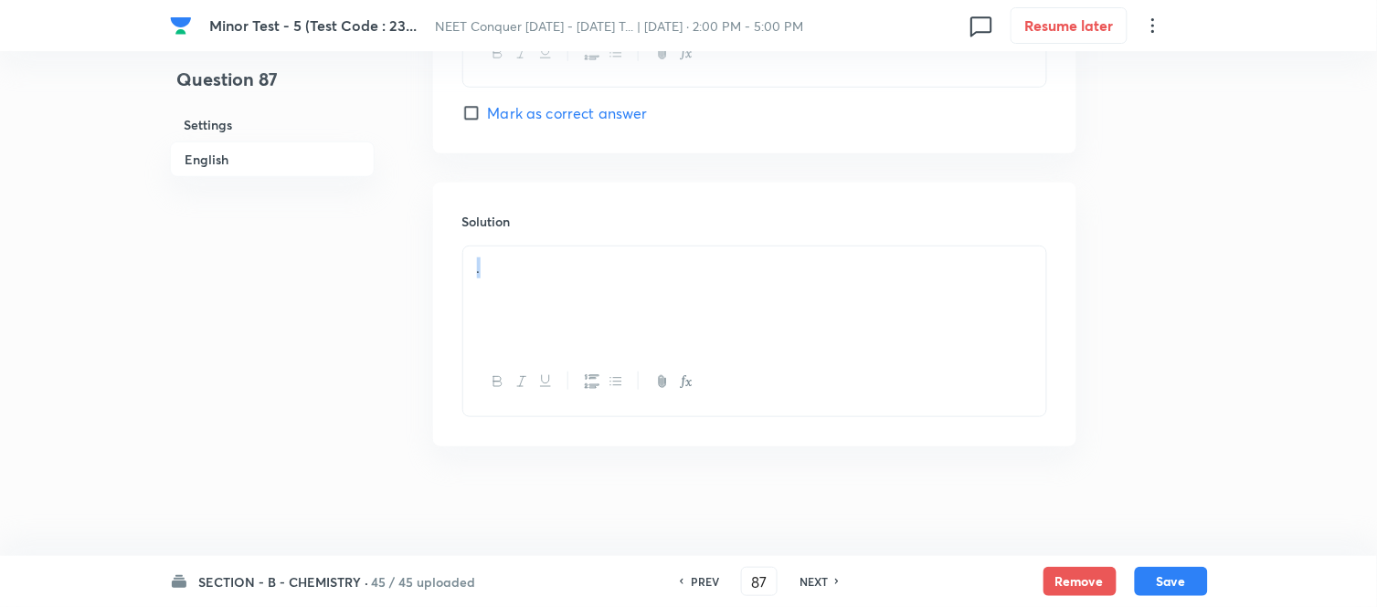
drag, startPoint x: 494, startPoint y: 272, endPoint x: 426, endPoint y: 279, distance: 68.8
click at [1190, 586] on button "Save" at bounding box center [1171, 579] width 73 height 29
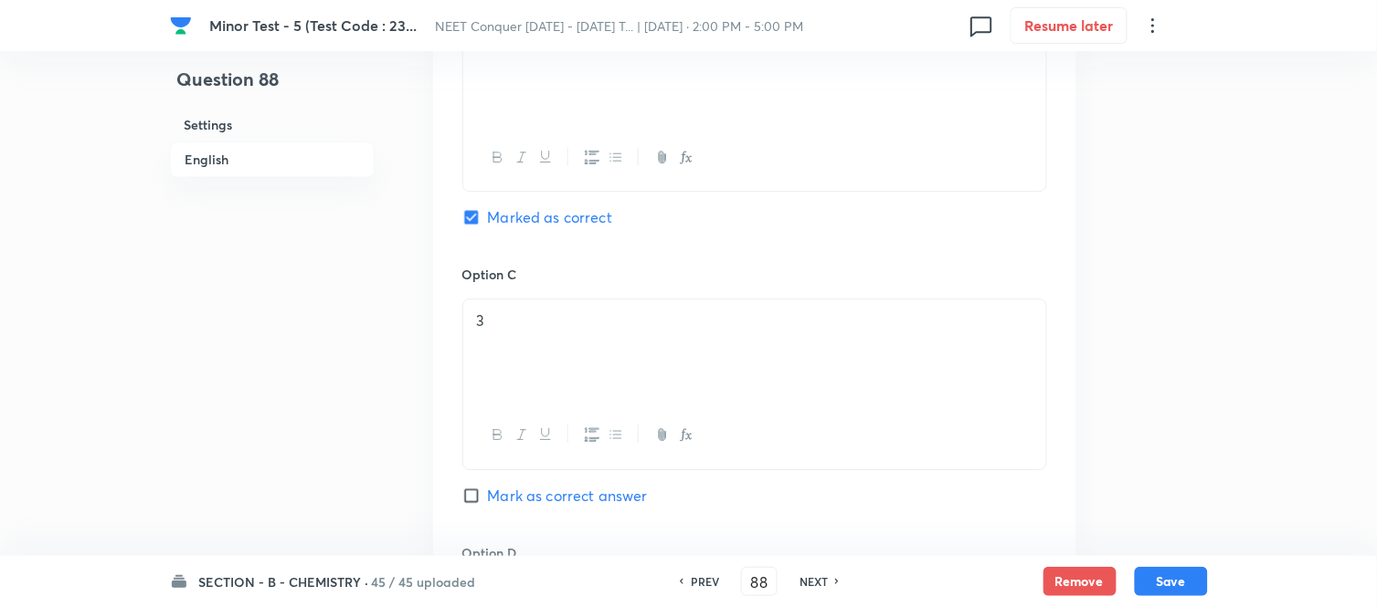
scroll to position [1074, 0]
